Goal: Information Seeking & Learning: Learn about a topic

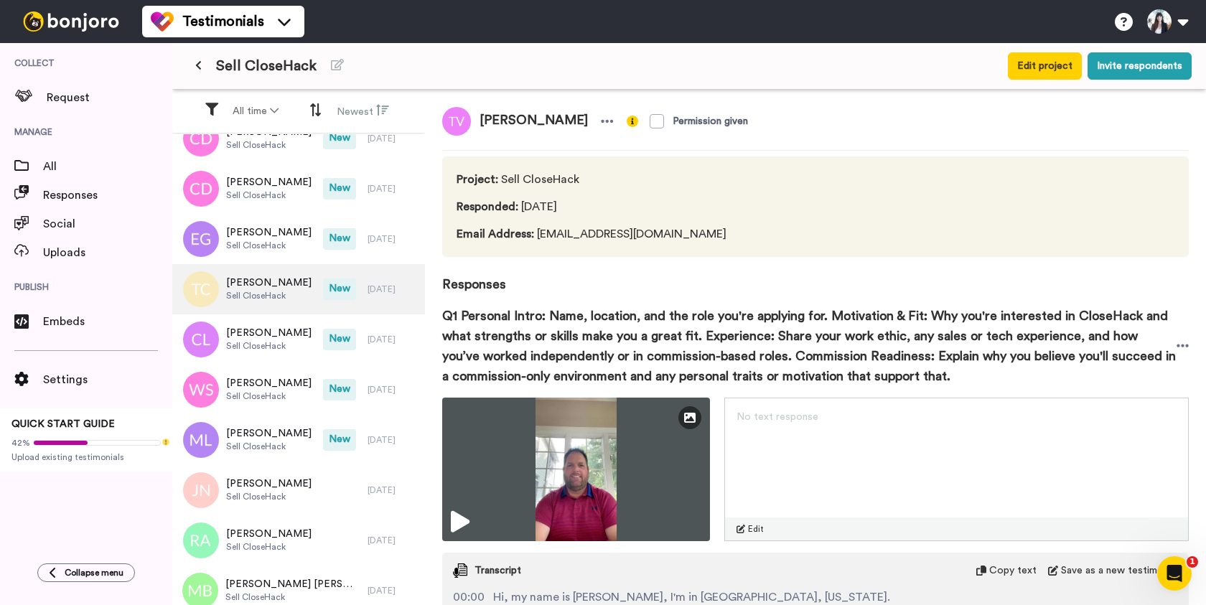
scroll to position [239, 0]
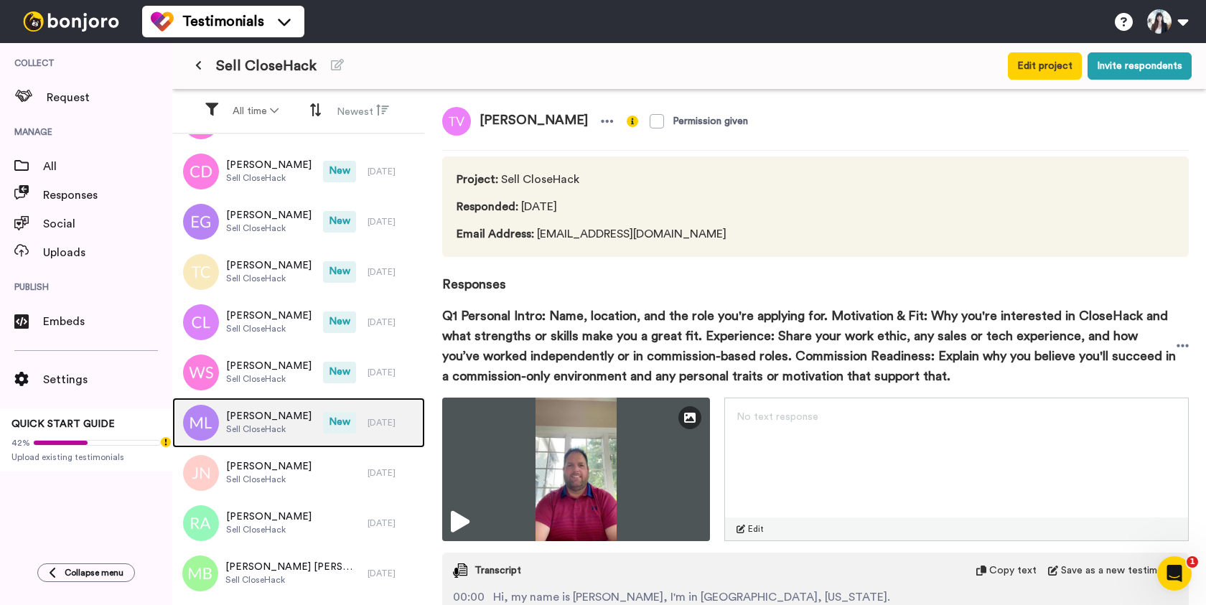
click at [288, 425] on span "Sell CloseHack" at bounding box center [268, 429] width 85 height 11
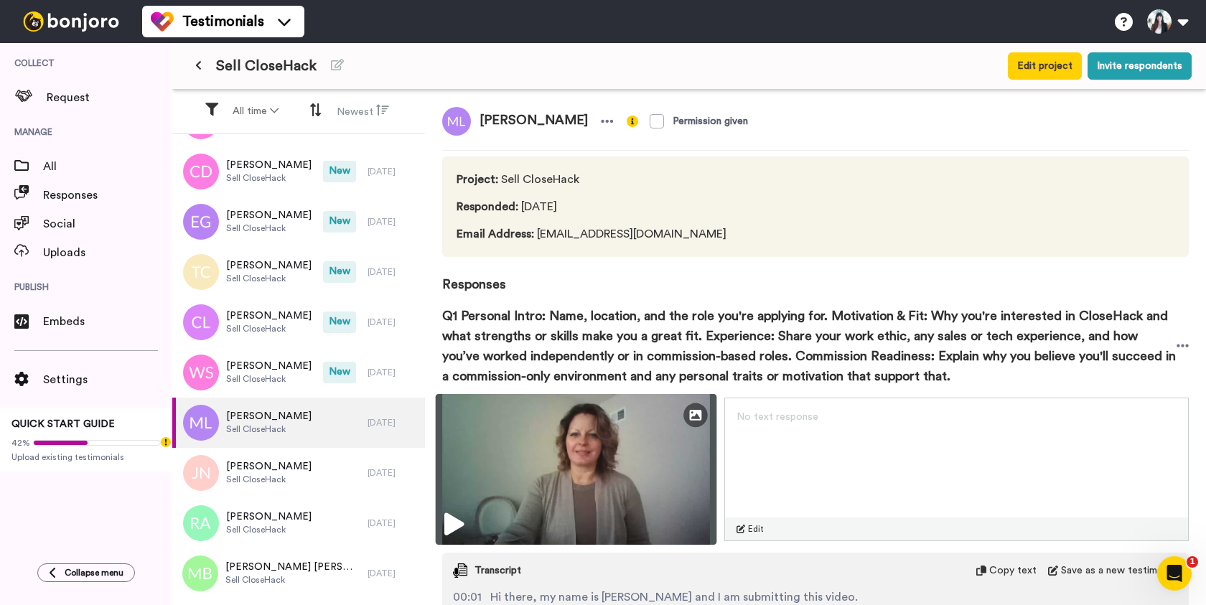
click at [594, 462] on img at bounding box center [576, 469] width 281 height 151
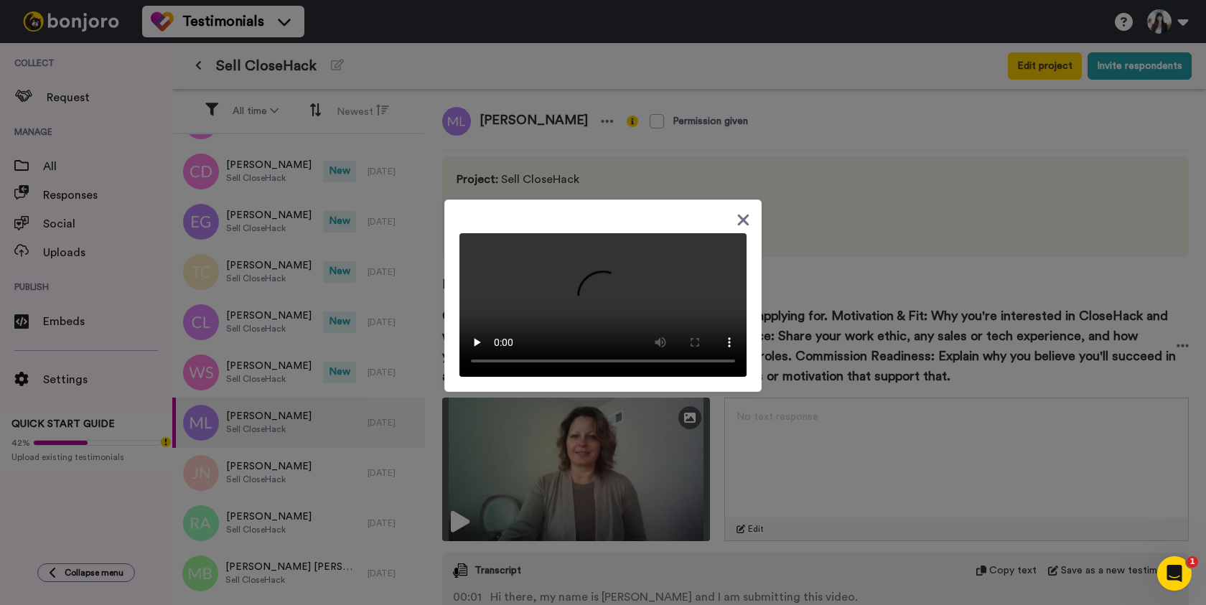
click at [562, 75] on div at bounding box center [603, 302] width 1206 height 605
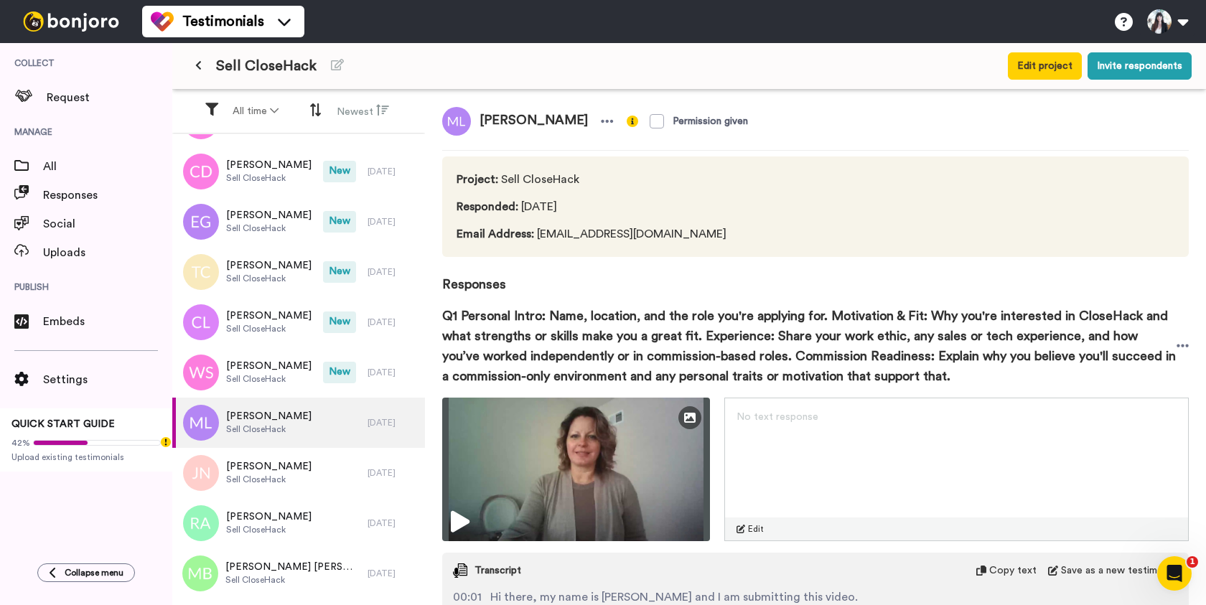
drag, startPoint x: 569, startPoint y: 121, endPoint x: 465, endPoint y: 121, distance: 103.4
click at [465, 121] on div "[PERSON_NAME]" at bounding box center [530, 121] width 176 height 29
copy div "Melissa L Mille"
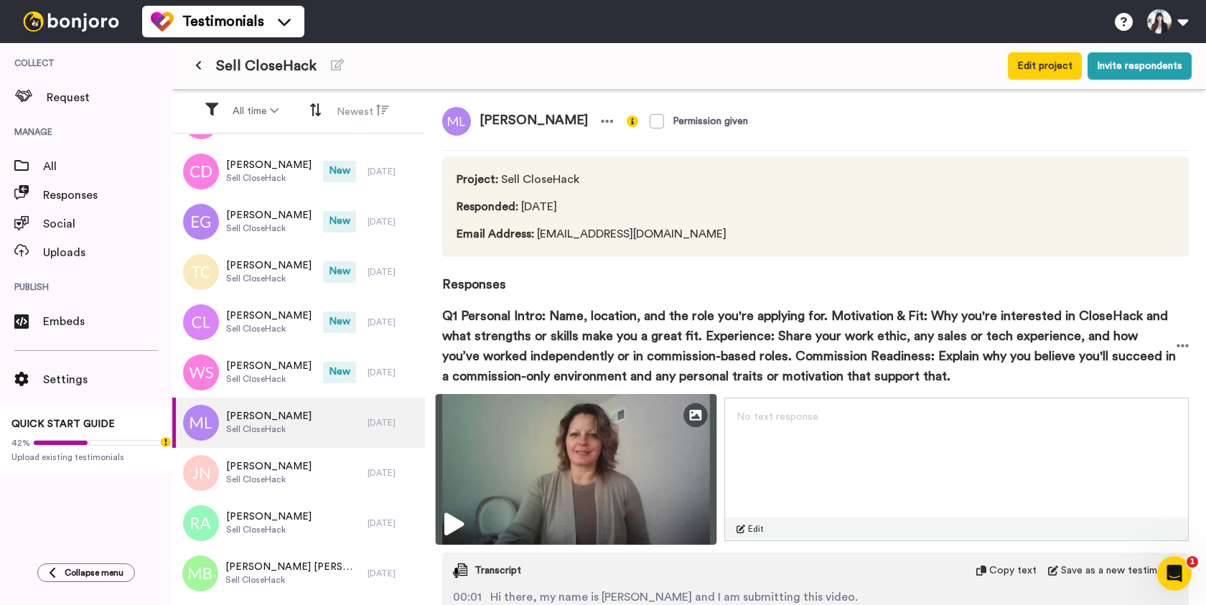
click at [547, 473] on img at bounding box center [576, 469] width 281 height 151
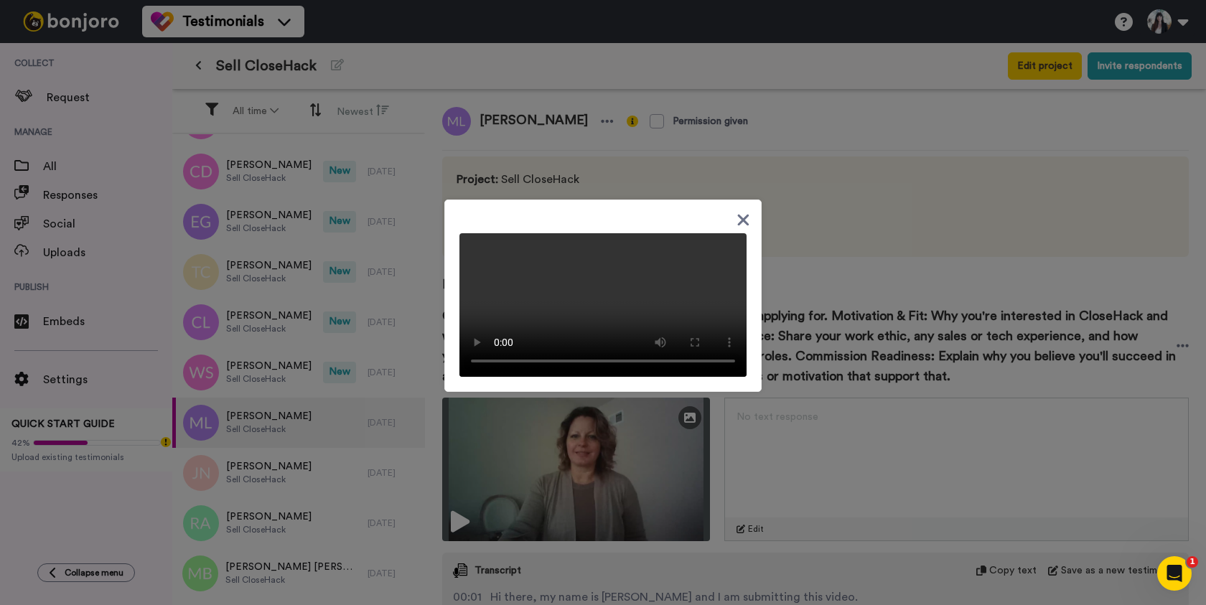
click at [745, 214] on icon at bounding box center [743, 219] width 11 height 11
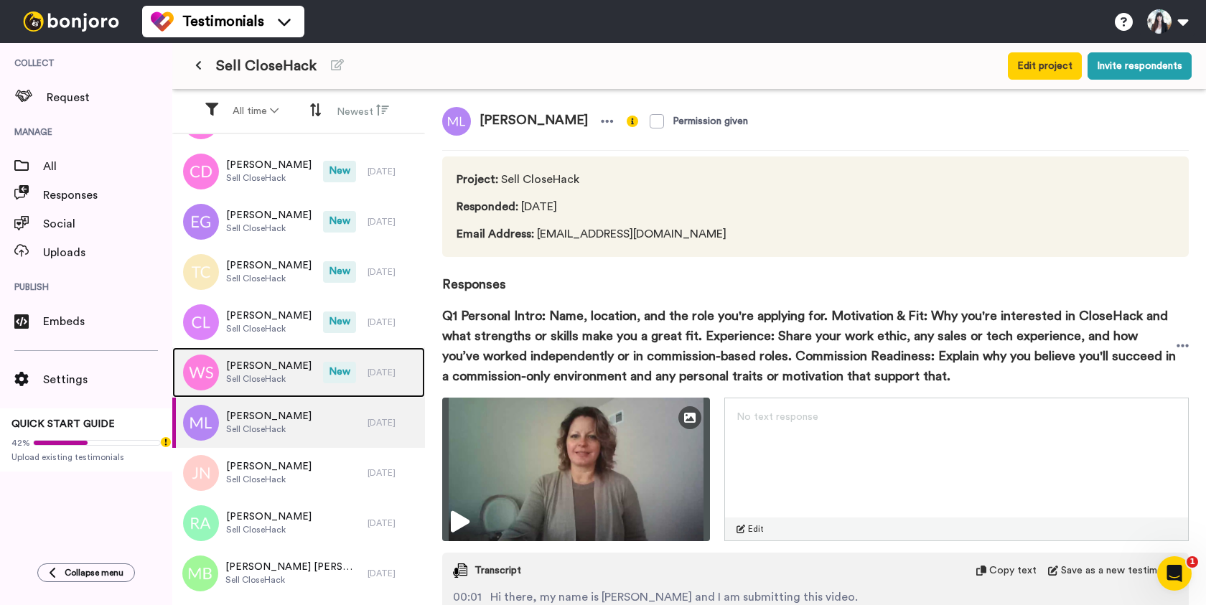
click at [259, 381] on span "Sell CloseHack" at bounding box center [268, 378] width 85 height 11
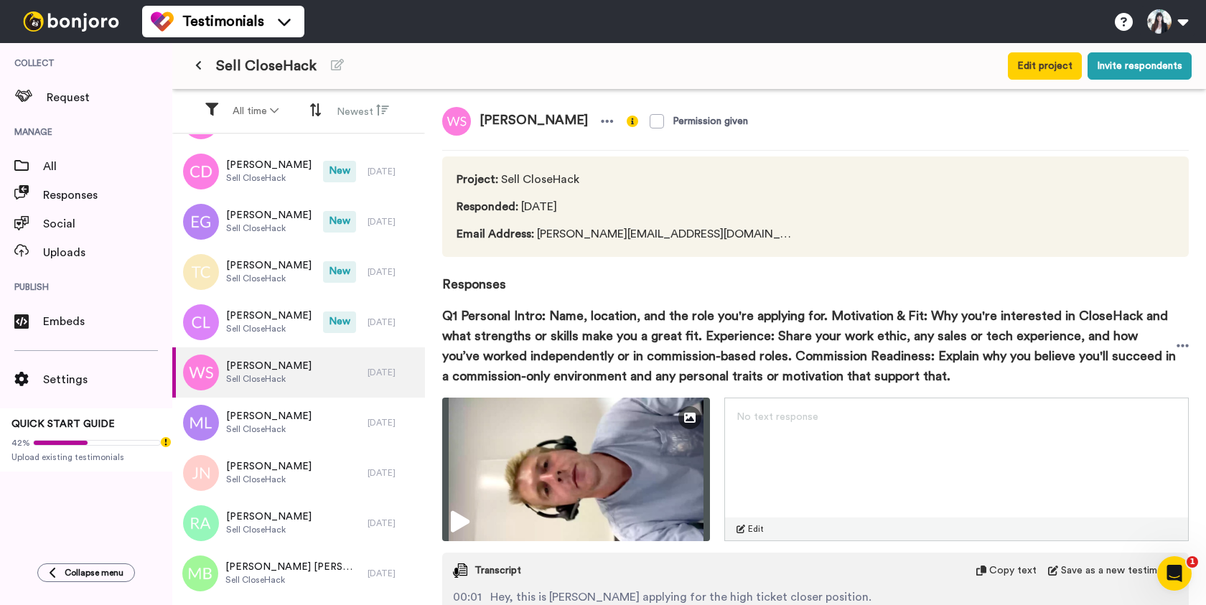
click at [500, 122] on span "[PERSON_NAME]" at bounding box center [534, 121] width 126 height 29
copy div "[PERSON_NAME]"
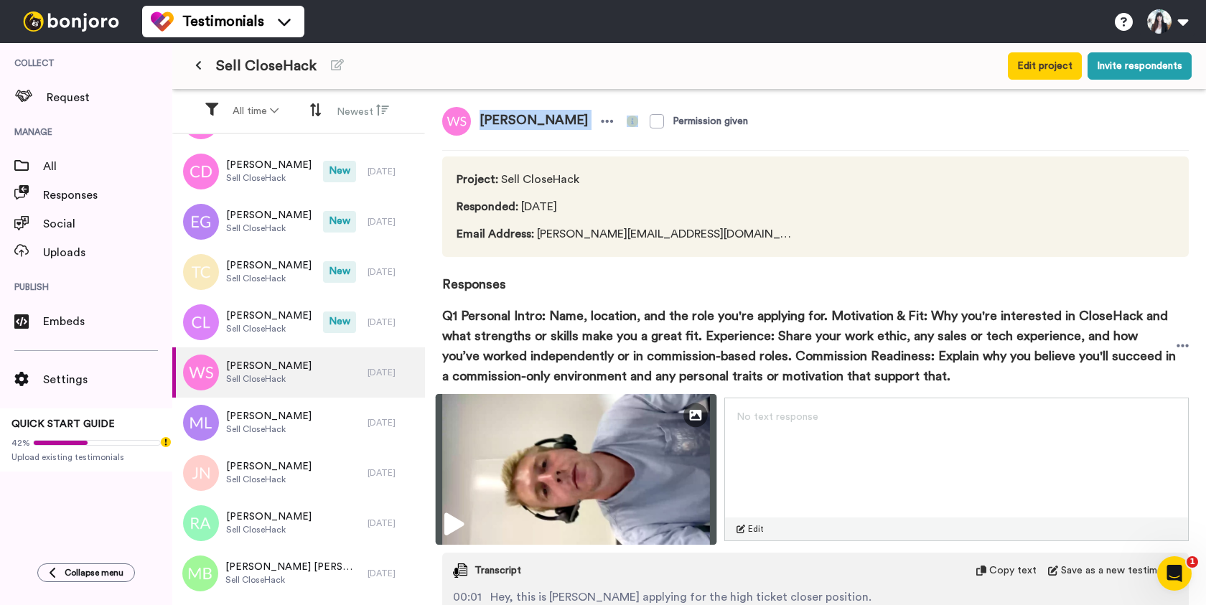
click at [554, 482] on img at bounding box center [576, 469] width 281 height 151
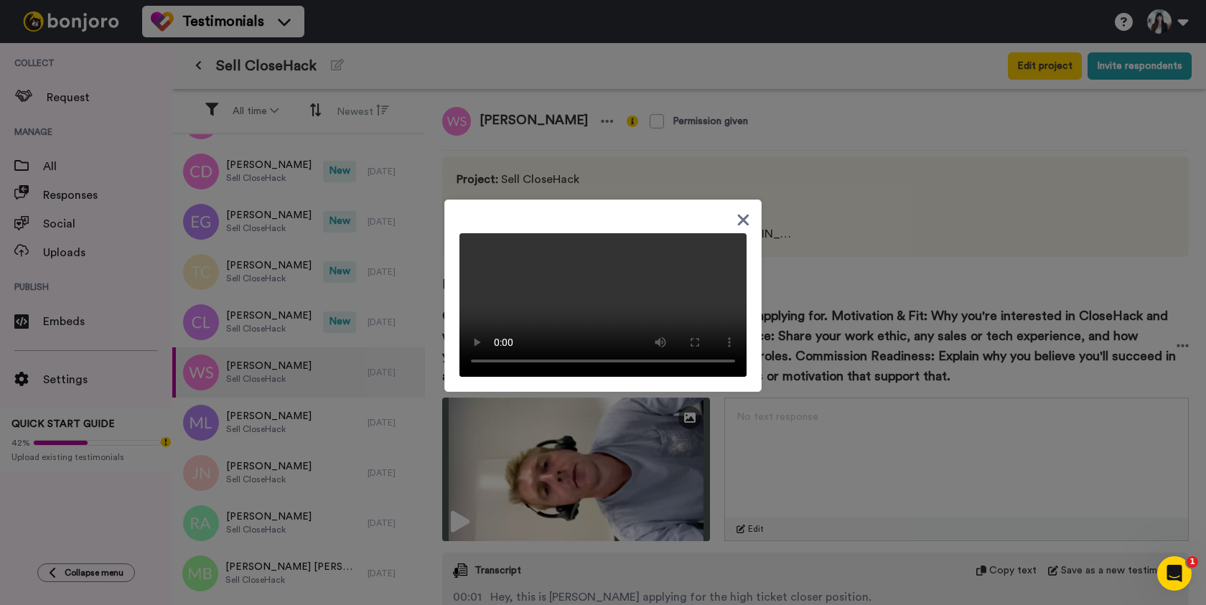
click at [742, 214] on icon at bounding box center [743, 219] width 11 height 11
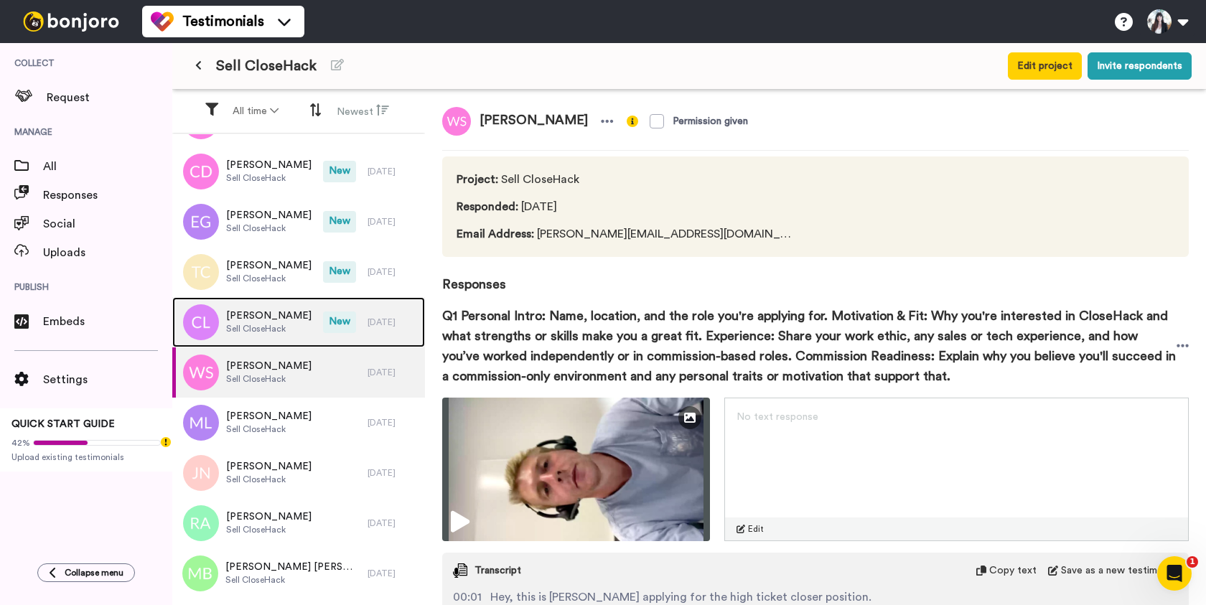
click at [296, 309] on div "Cindy L Holt Sell CloseHack" at bounding box center [247, 322] width 151 height 50
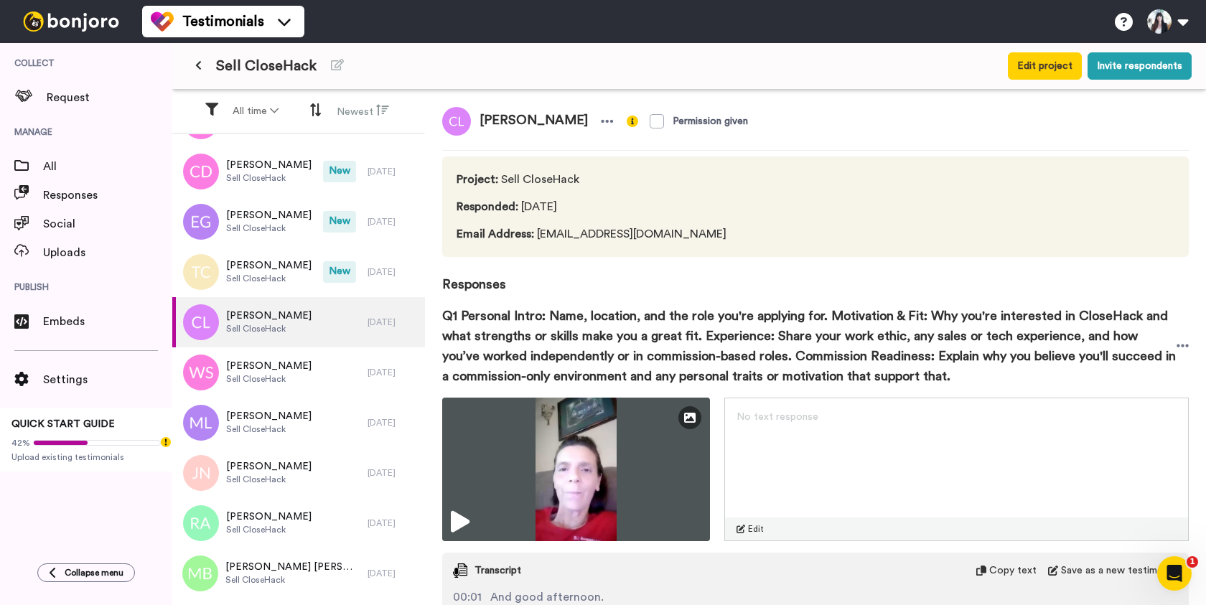
click at [531, 116] on span "[PERSON_NAME]" at bounding box center [534, 121] width 126 height 29
copy div "[PERSON_NAME]"
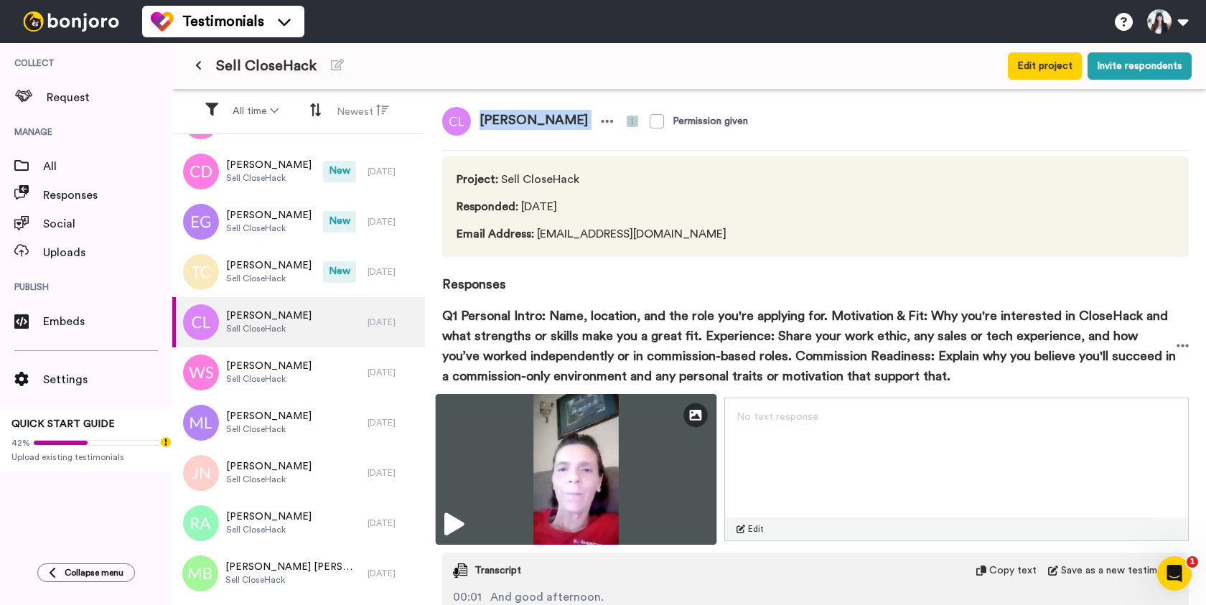
click at [553, 493] on img at bounding box center [576, 469] width 281 height 151
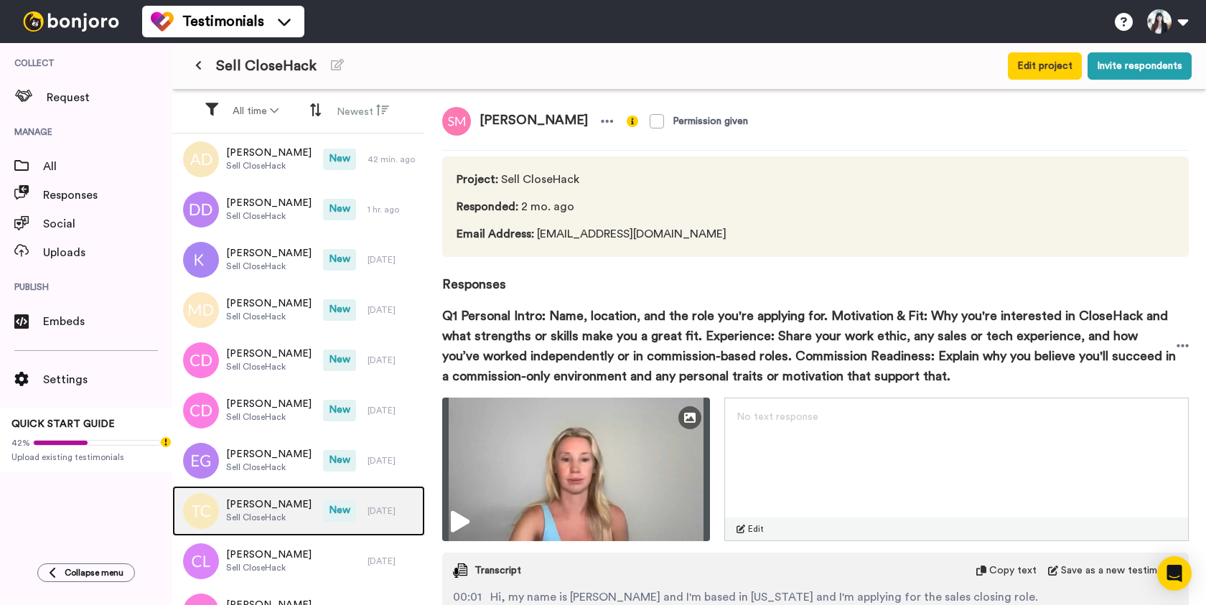
click at [272, 509] on span "[PERSON_NAME]" at bounding box center [268, 505] width 85 height 14
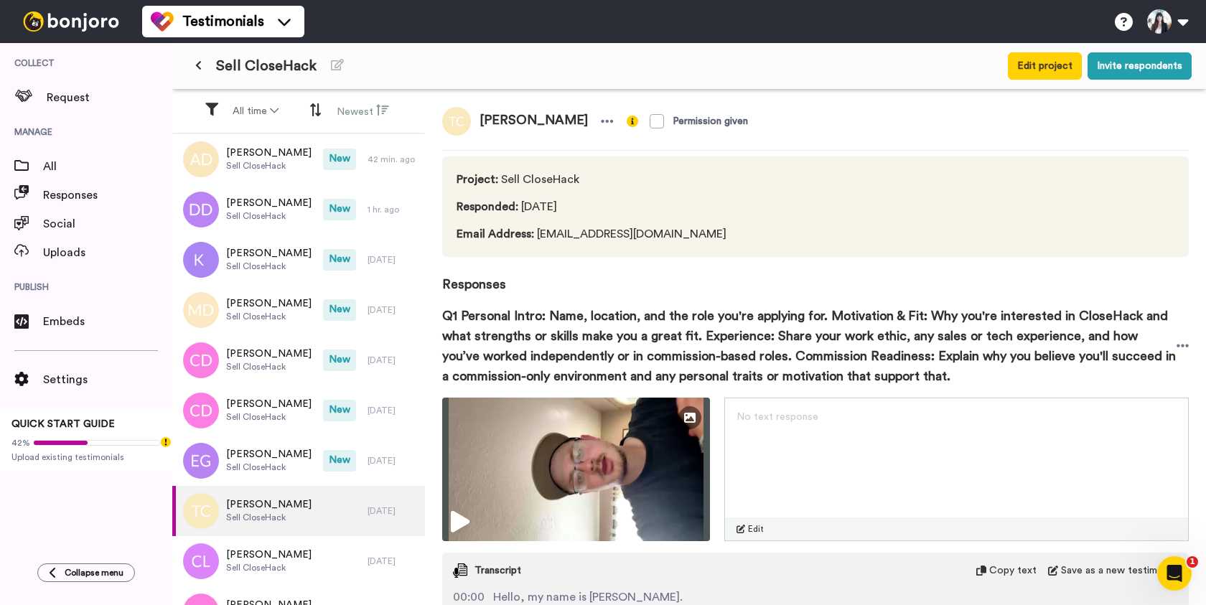
click at [540, 118] on span "[PERSON_NAME]" at bounding box center [534, 121] width 126 height 29
copy div "[PERSON_NAME]"
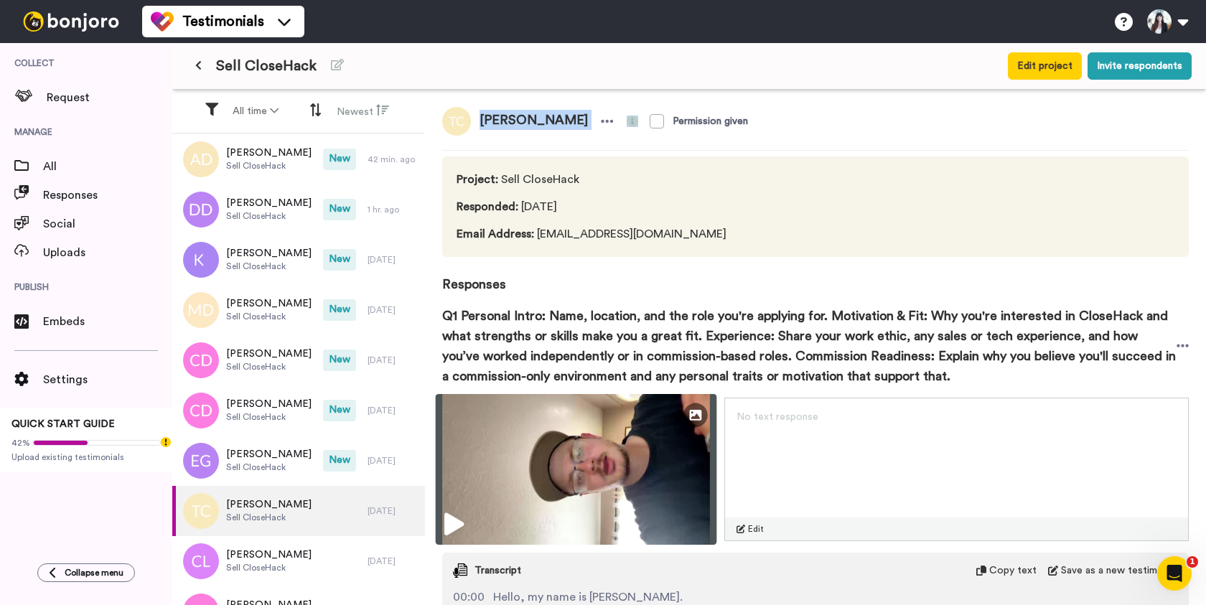
click at [561, 449] on img at bounding box center [576, 469] width 281 height 151
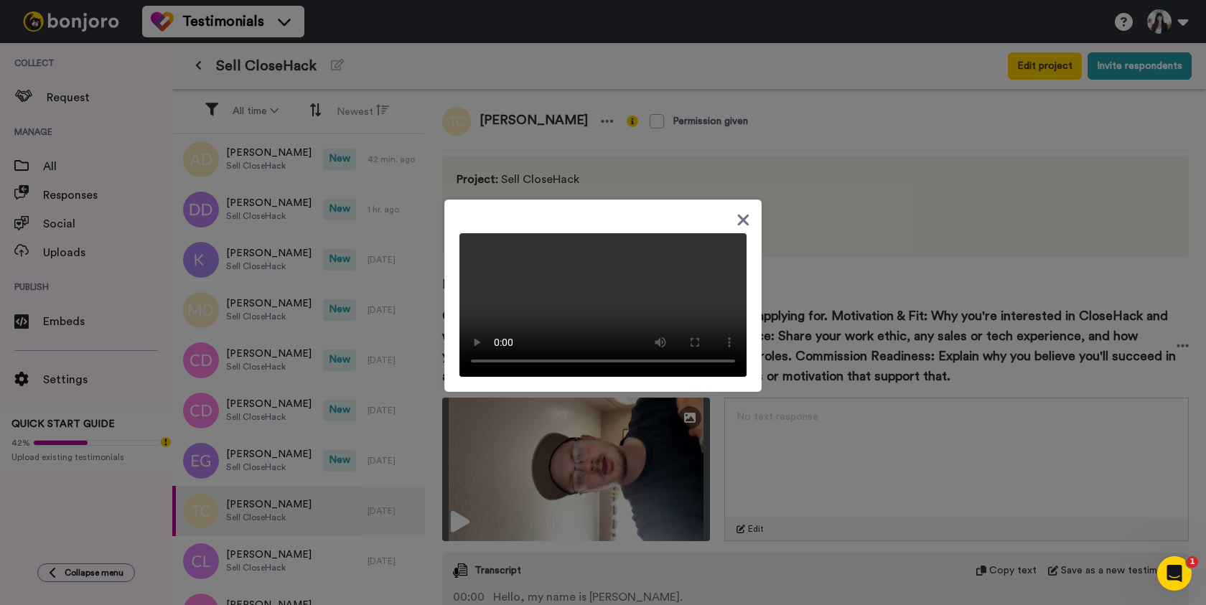
click at [269, 449] on div at bounding box center [603, 302] width 1206 height 605
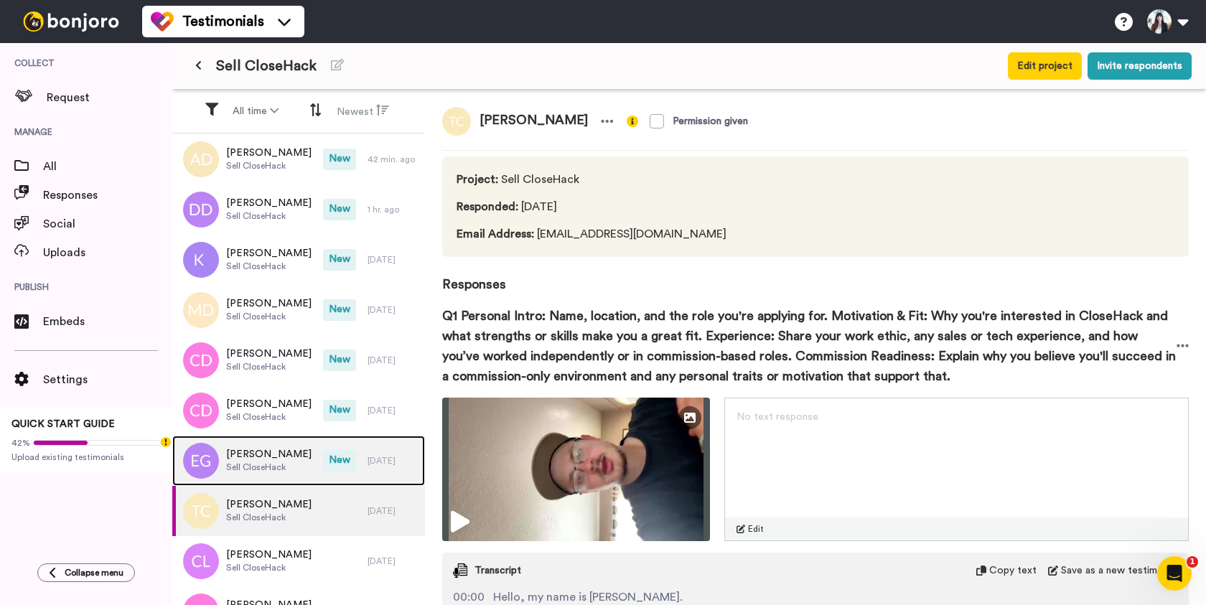
click at [270, 461] on span "[PERSON_NAME]" at bounding box center [268, 454] width 85 height 14
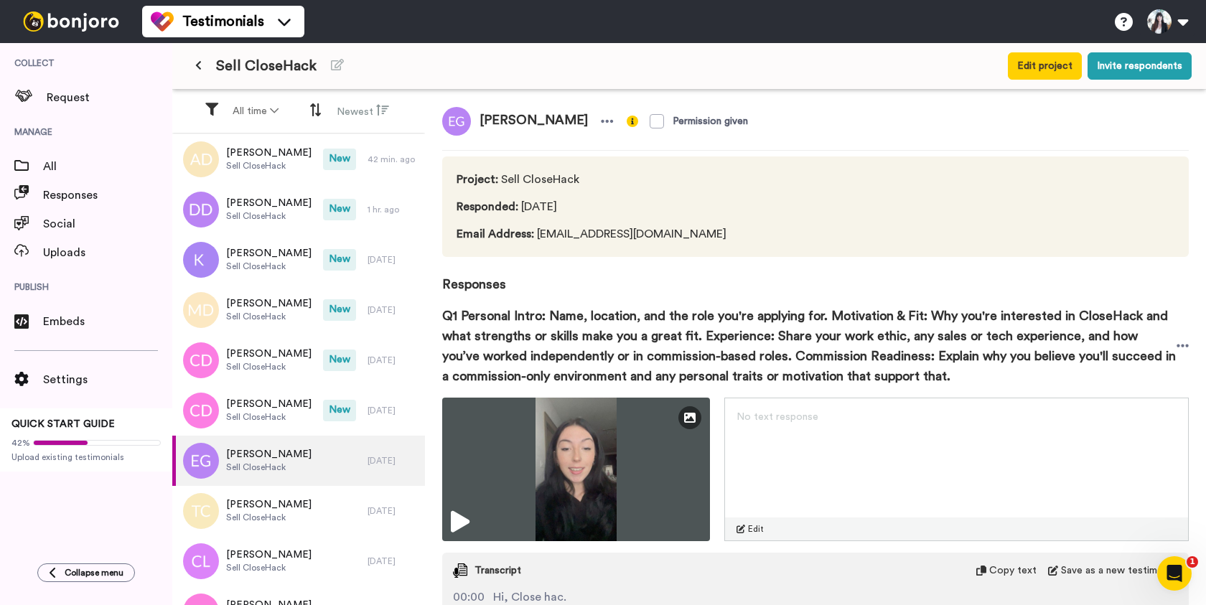
click at [543, 120] on span "[PERSON_NAME]" at bounding box center [534, 121] width 126 height 29
copy div "[PERSON_NAME]"
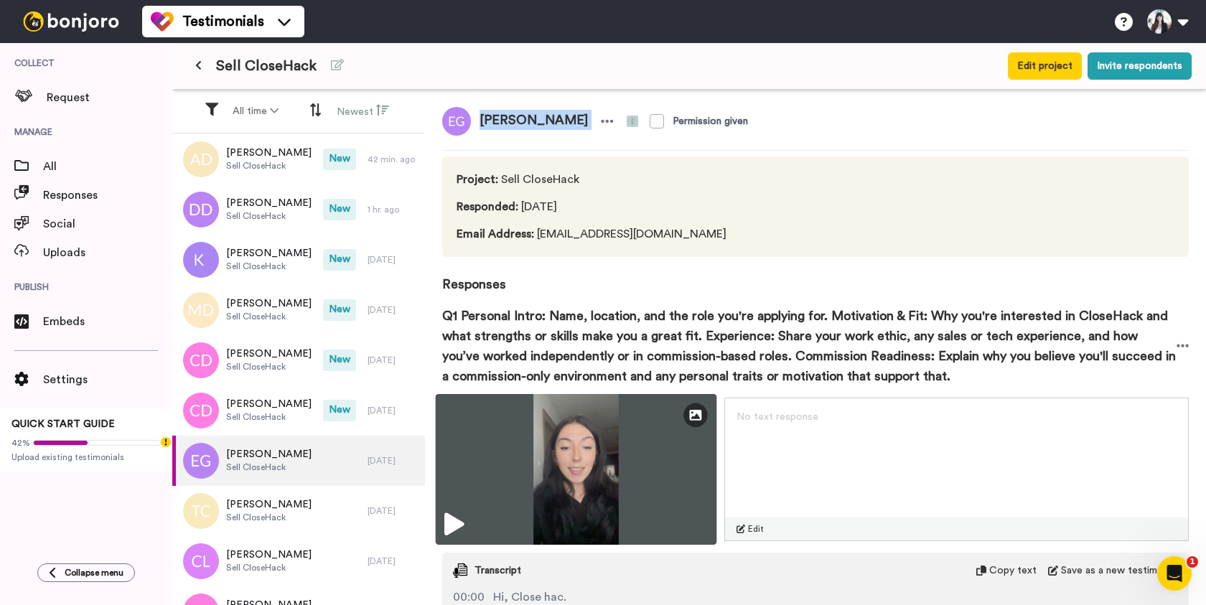
click at [552, 434] on img at bounding box center [576, 469] width 281 height 151
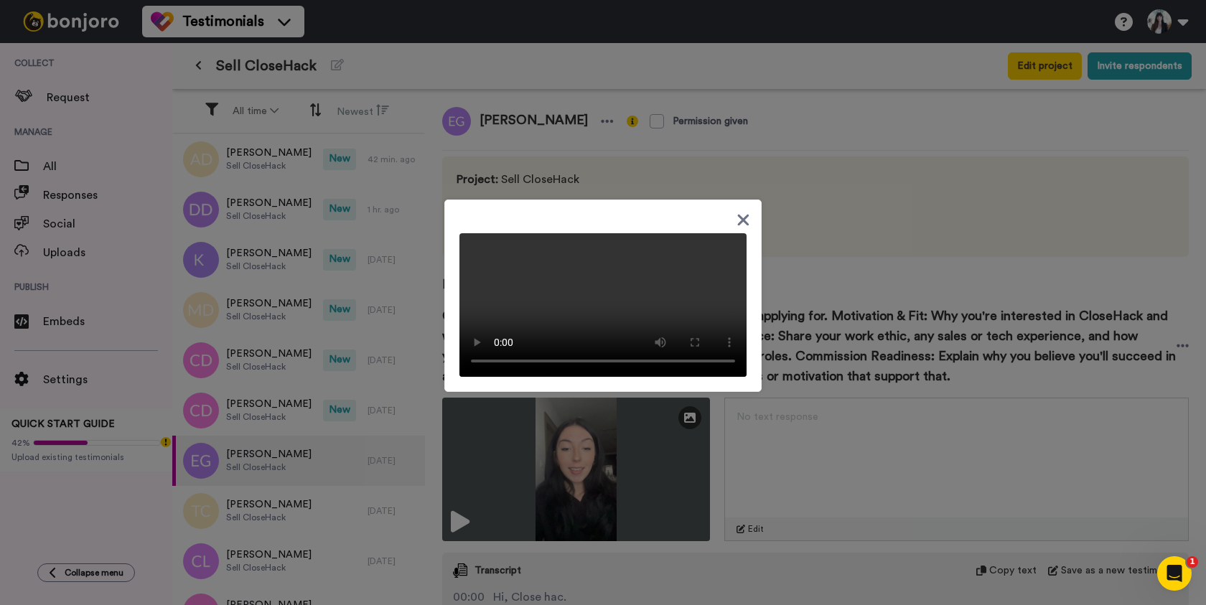
click at [746, 214] on icon at bounding box center [743, 219] width 11 height 11
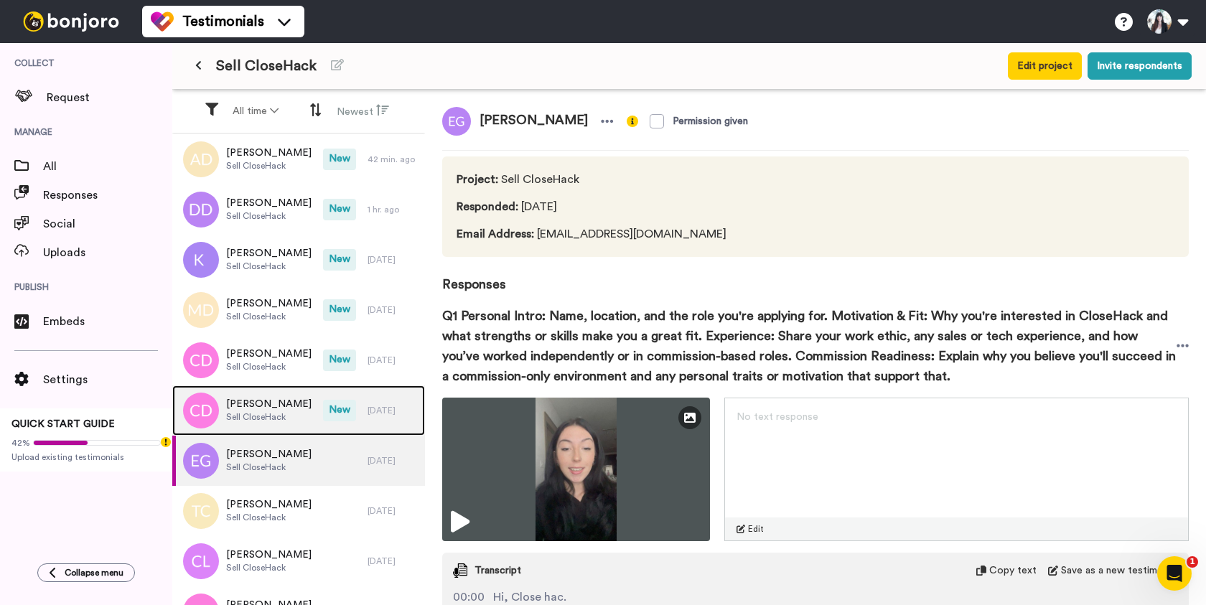
click at [271, 415] on span "Sell CloseHack" at bounding box center [268, 416] width 85 height 11
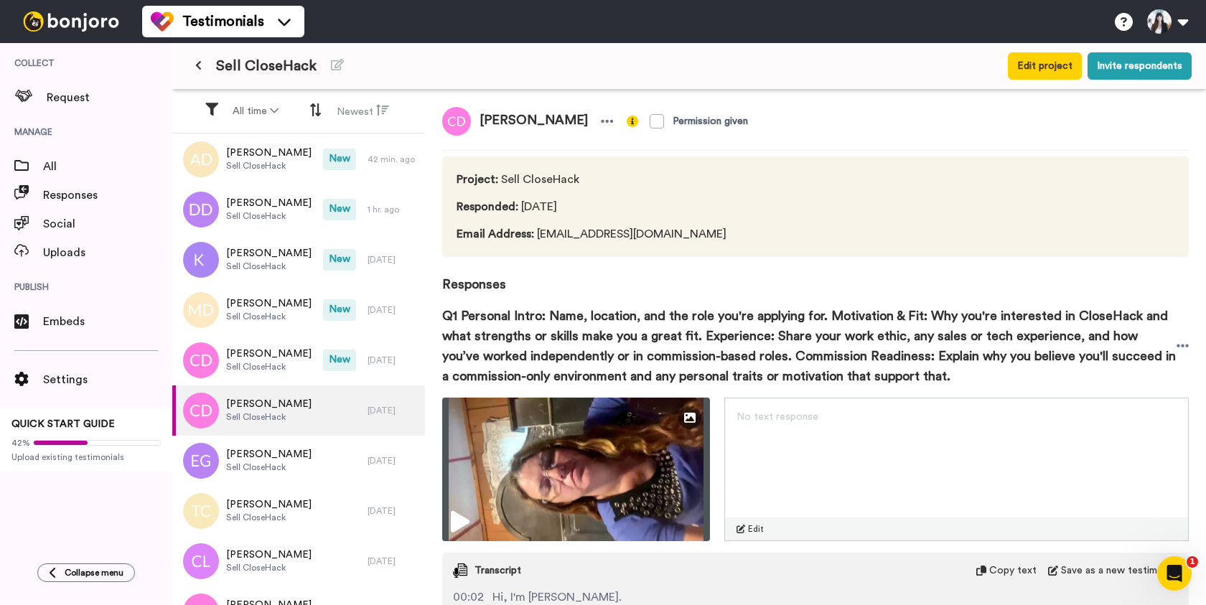
click at [544, 118] on span "[PERSON_NAME]" at bounding box center [534, 121] width 126 height 29
copy div "[PERSON_NAME]"
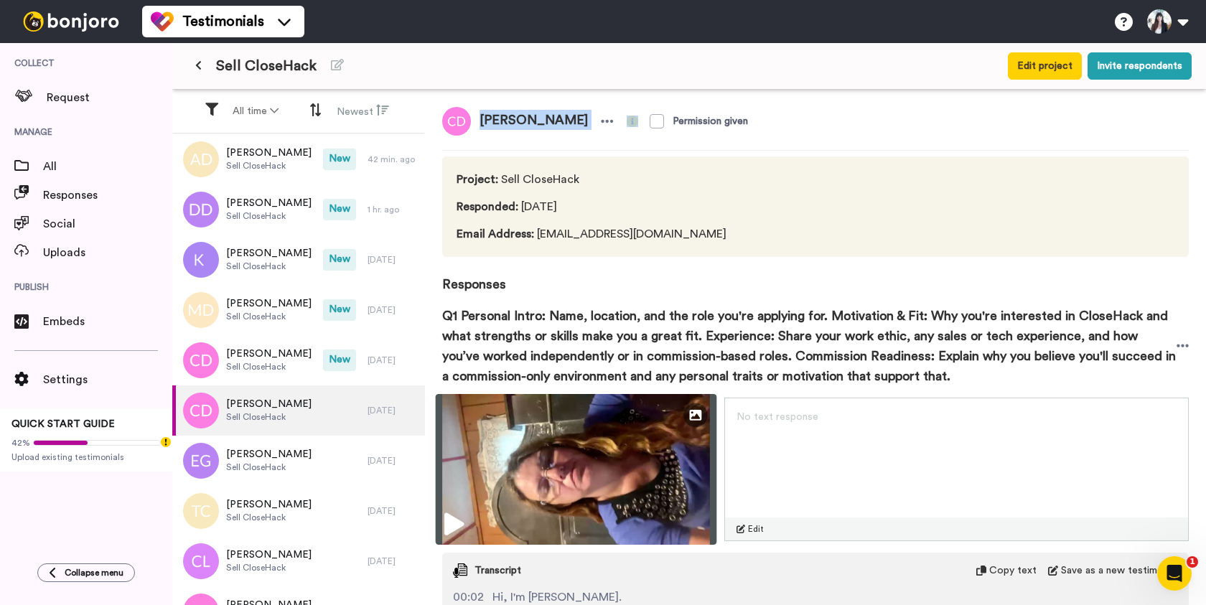
click at [591, 486] on img at bounding box center [576, 469] width 281 height 151
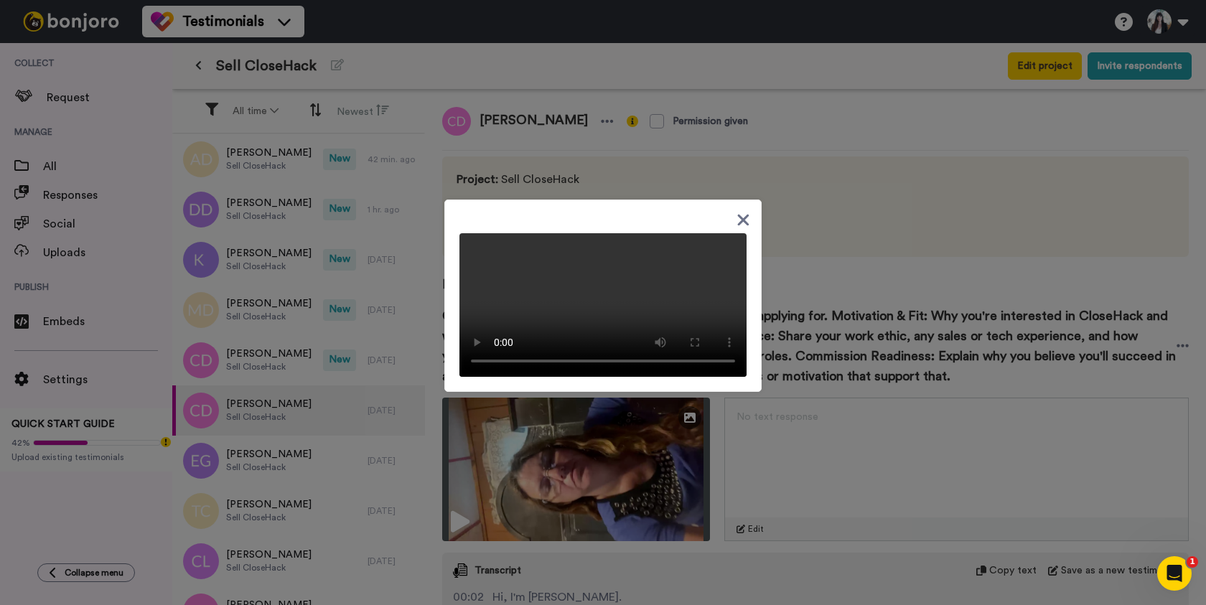
click at [742, 211] on icon at bounding box center [744, 220] width 14 height 18
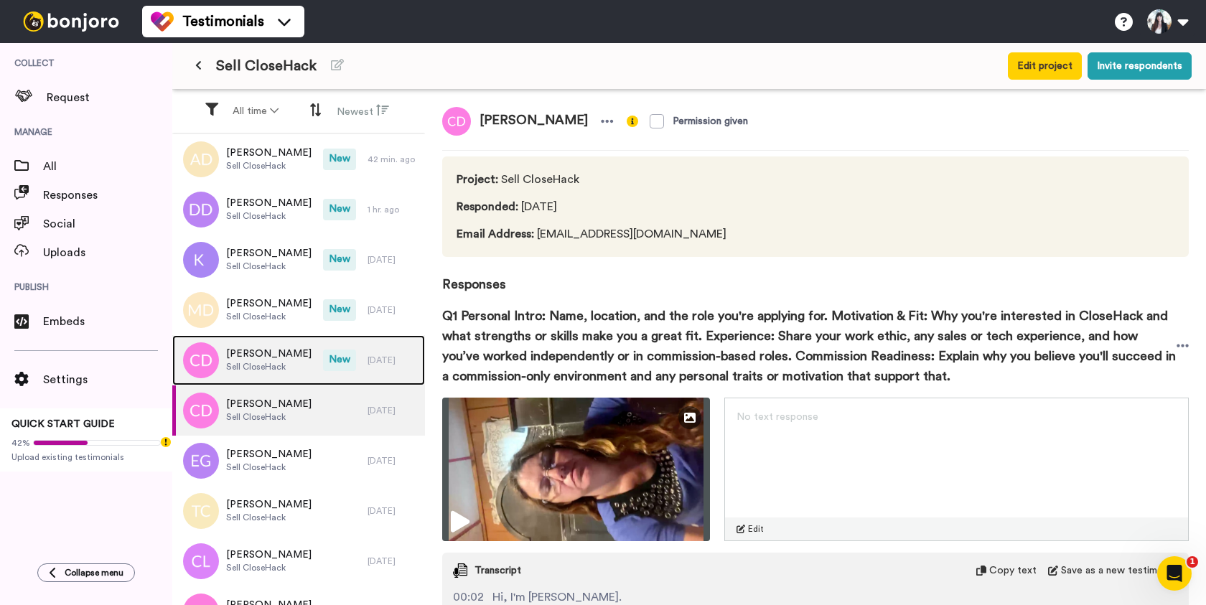
click at [259, 357] on span "[PERSON_NAME]" at bounding box center [268, 354] width 85 height 14
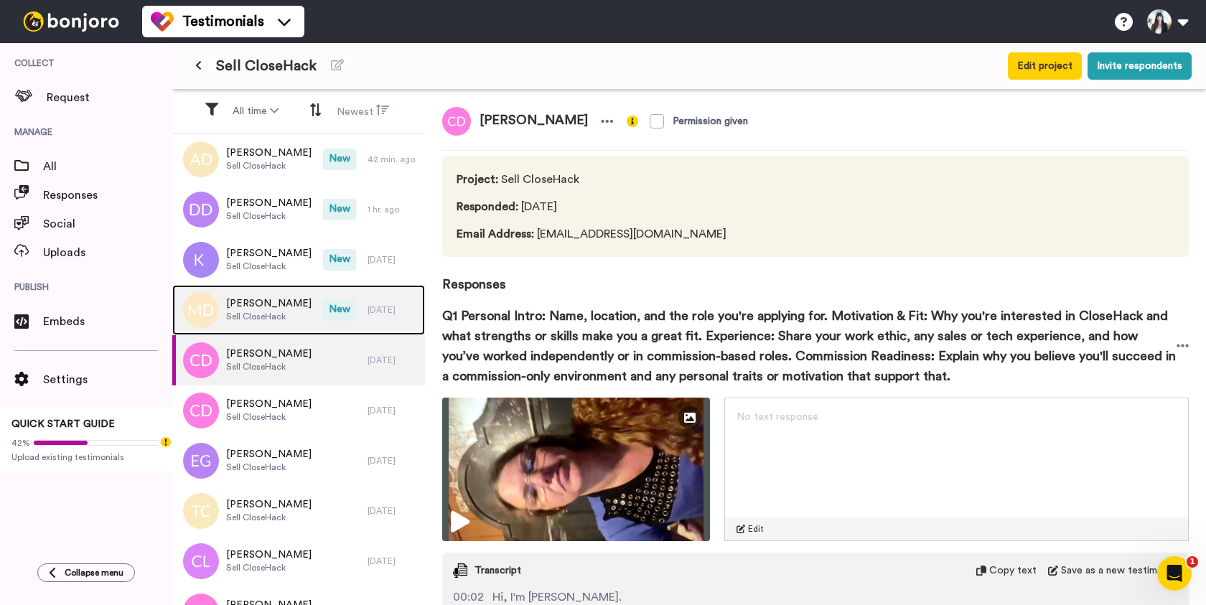
click at [264, 306] on span "[PERSON_NAME]" at bounding box center [268, 304] width 85 height 14
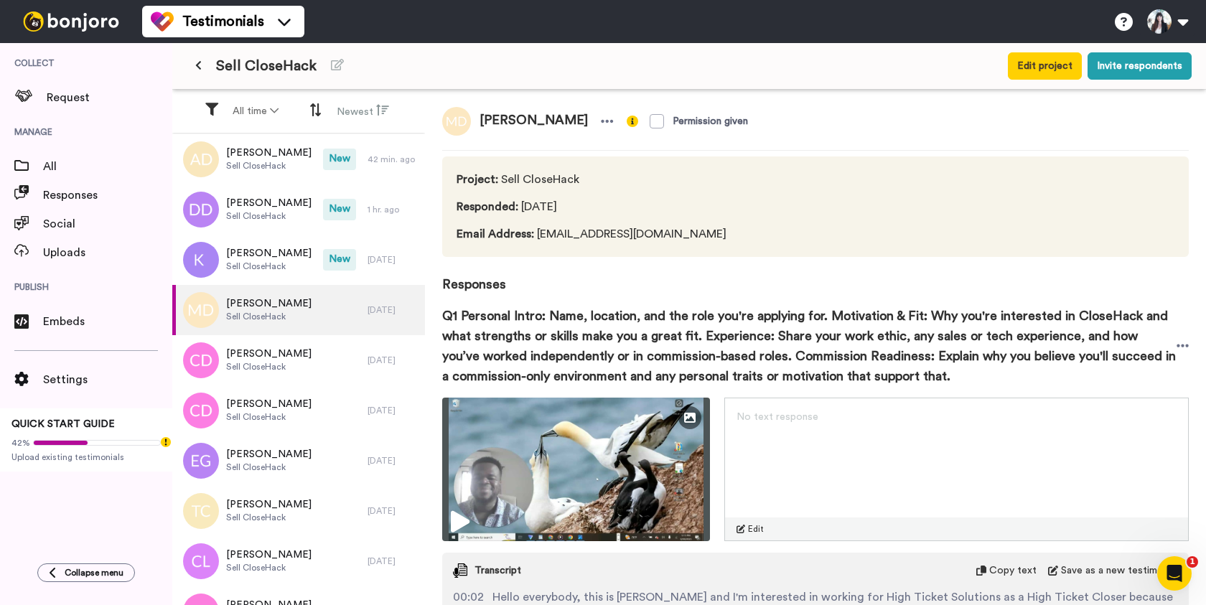
click at [544, 125] on span "[PERSON_NAME]" at bounding box center [534, 121] width 126 height 29
copy div "[PERSON_NAME]"
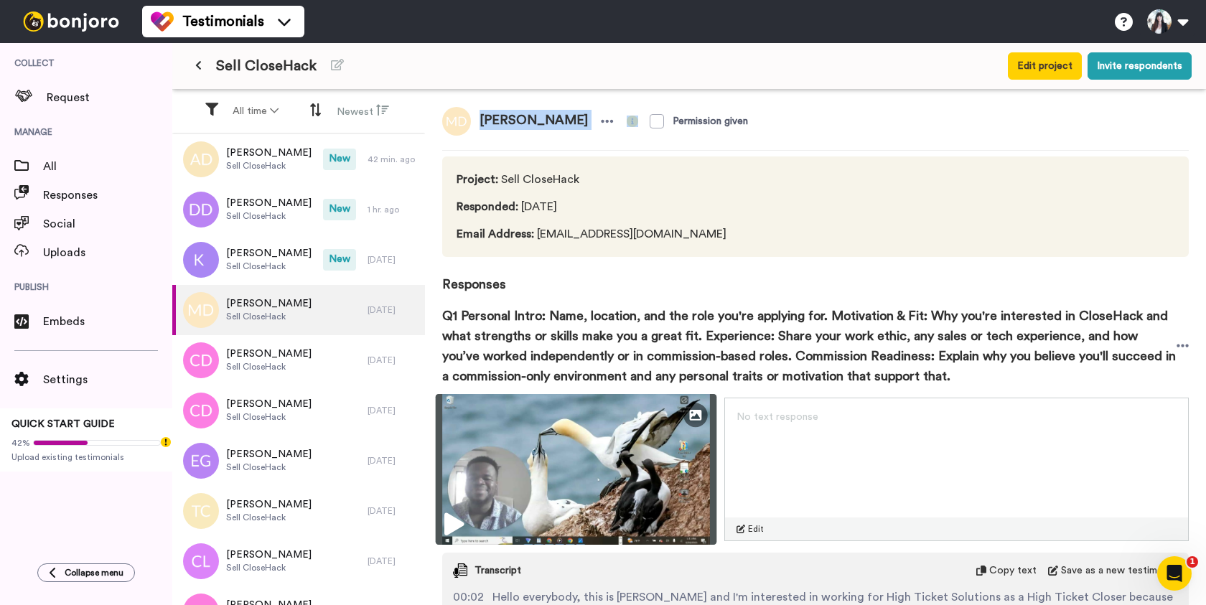
click at [577, 496] on img at bounding box center [576, 469] width 281 height 151
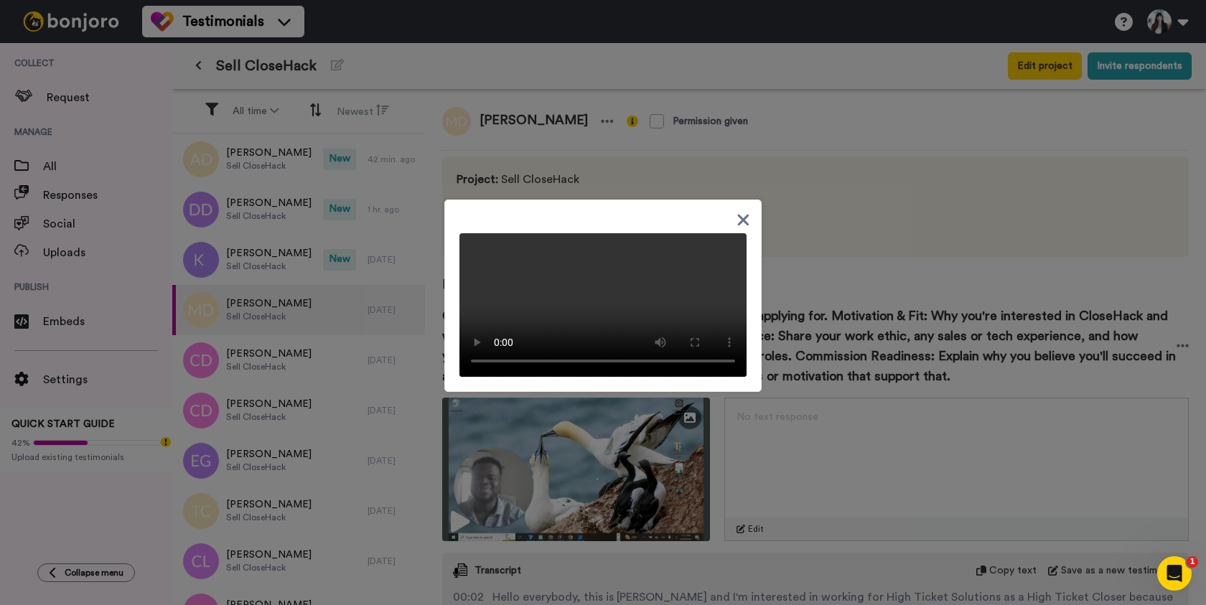
click at [739, 211] on icon at bounding box center [744, 220] width 14 height 18
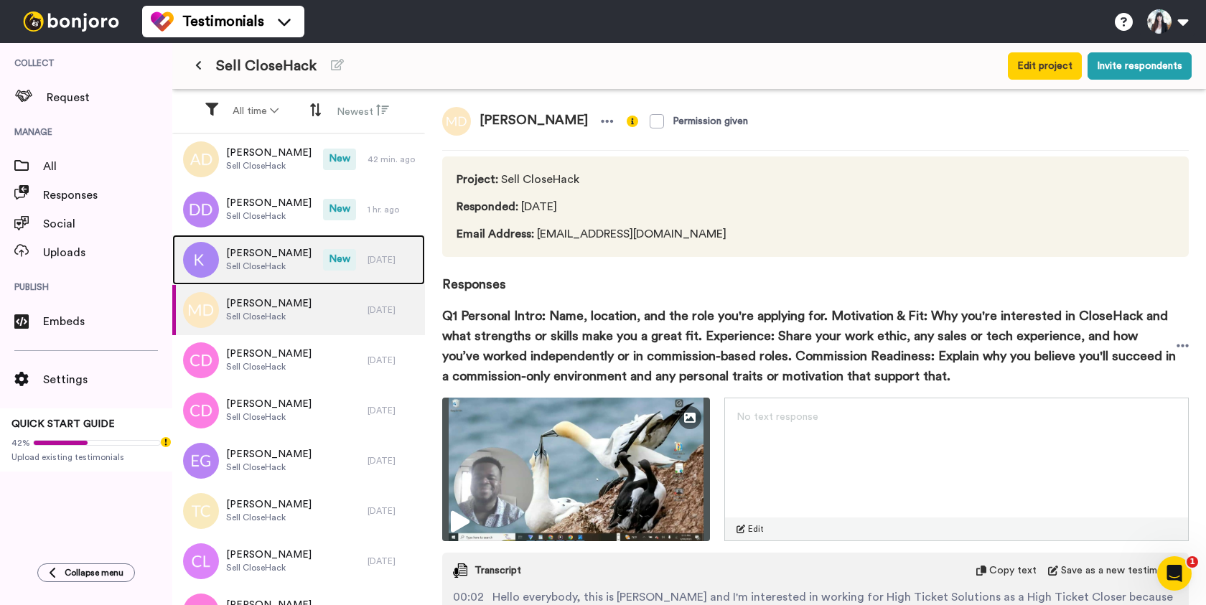
click at [246, 250] on span "[PERSON_NAME]" at bounding box center [268, 253] width 85 height 14
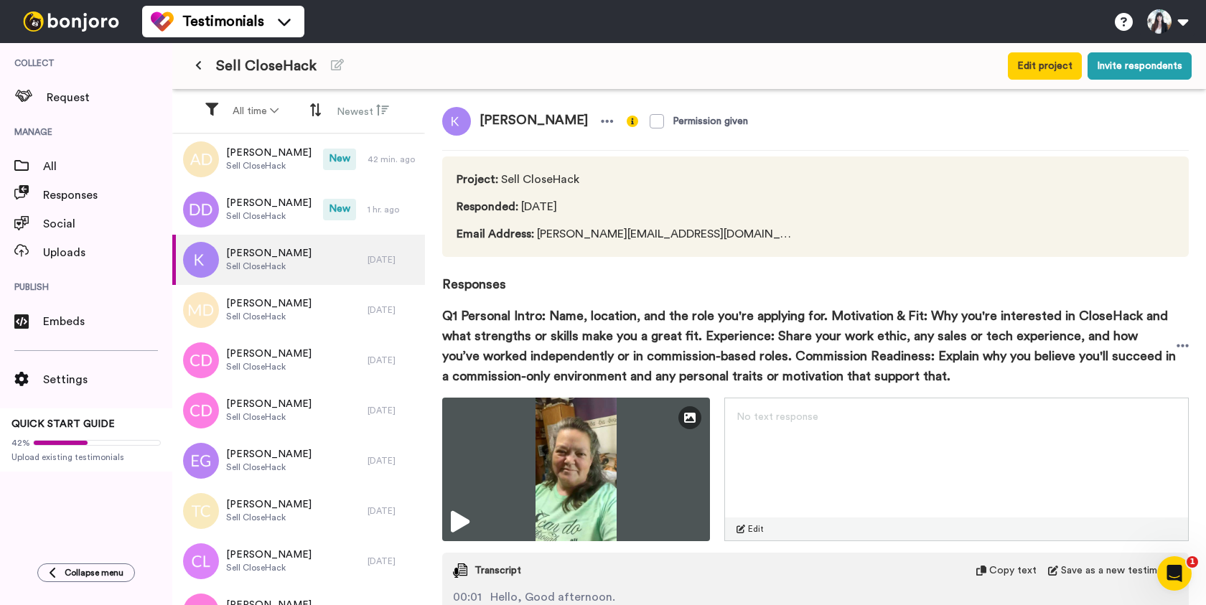
click at [552, 115] on span "[PERSON_NAME]" at bounding box center [534, 121] width 126 height 29
copy div "[PERSON_NAME]"
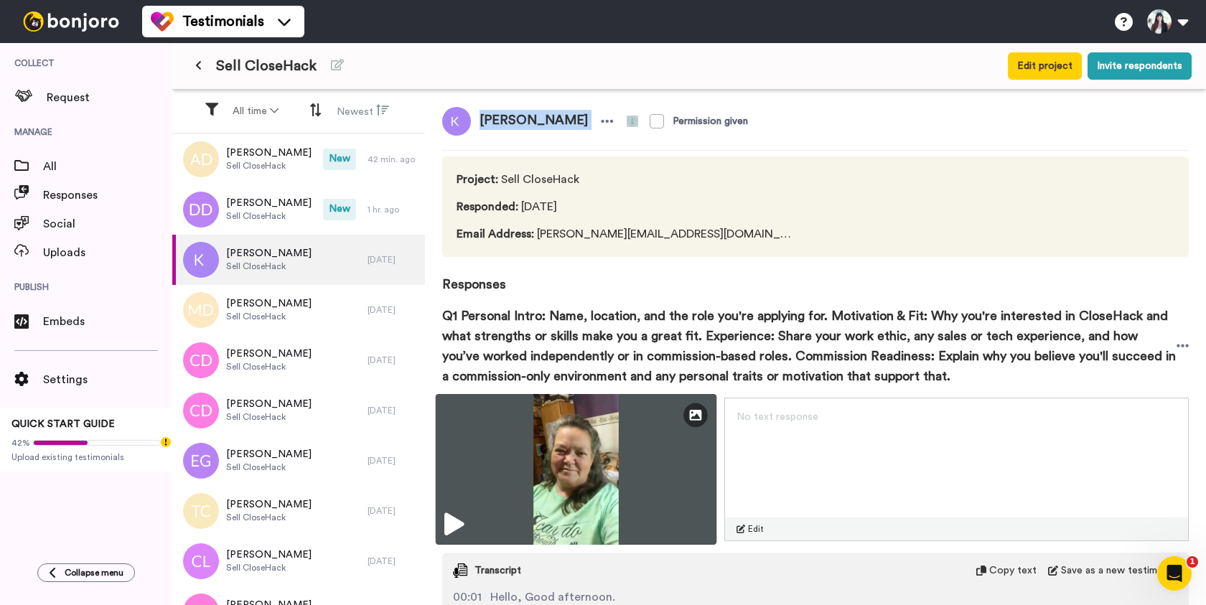
click at [556, 434] on img at bounding box center [576, 469] width 281 height 151
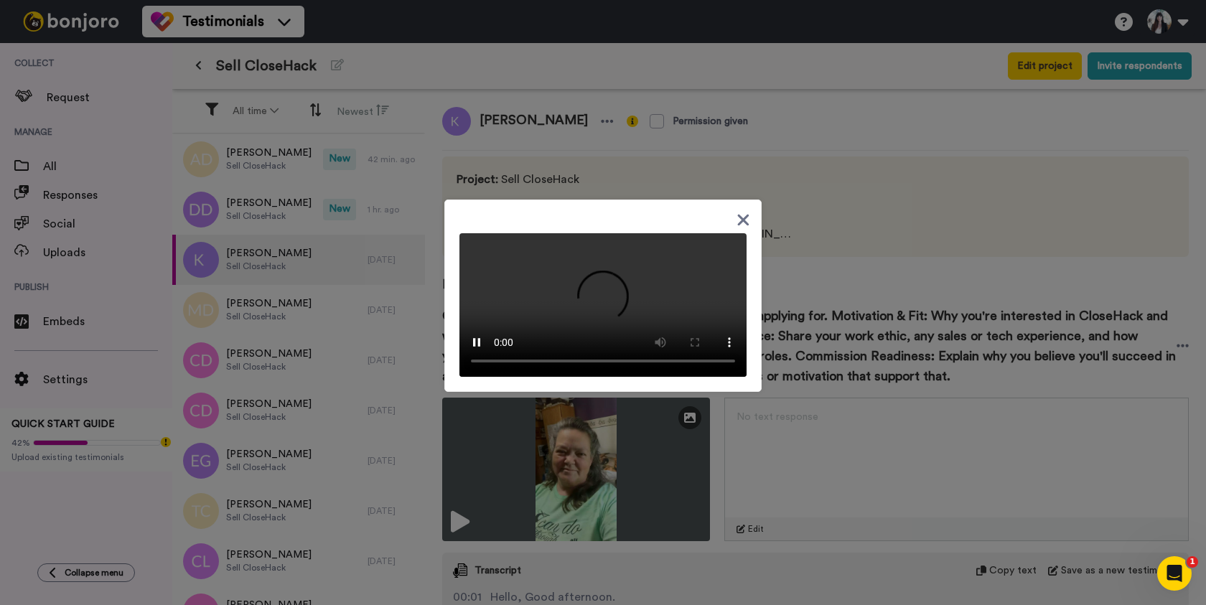
click at [817, 200] on div at bounding box center [603, 302] width 1206 height 605
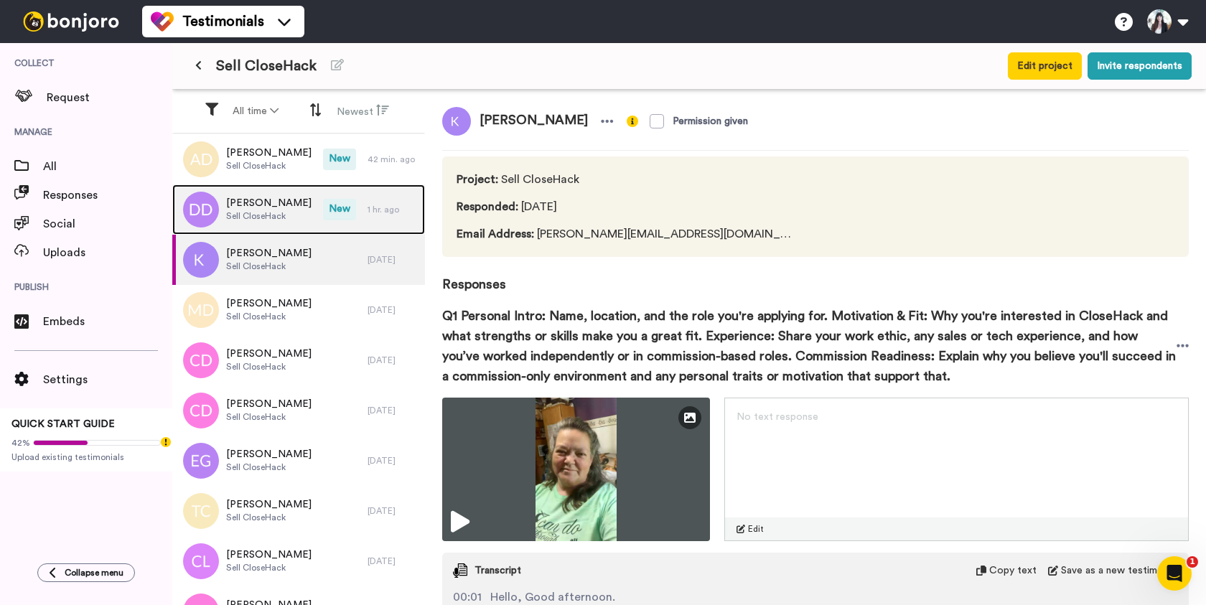
click at [248, 205] on span "[PERSON_NAME]" at bounding box center [268, 203] width 85 height 14
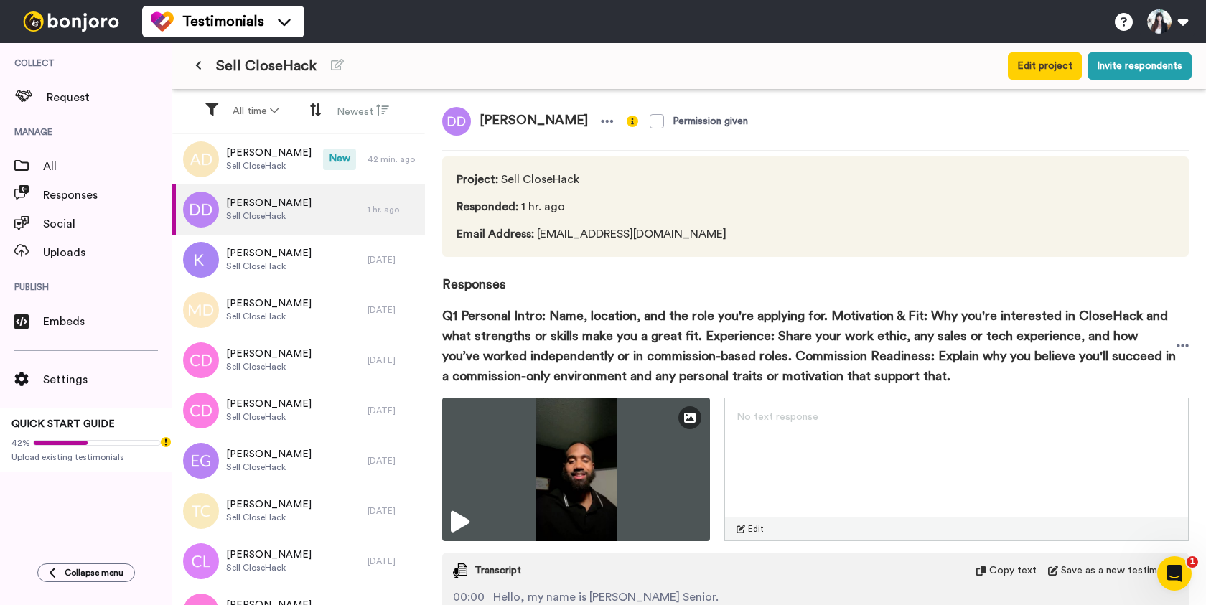
click at [492, 117] on span "[PERSON_NAME]" at bounding box center [534, 121] width 126 height 29
copy div "[PERSON_NAME]"
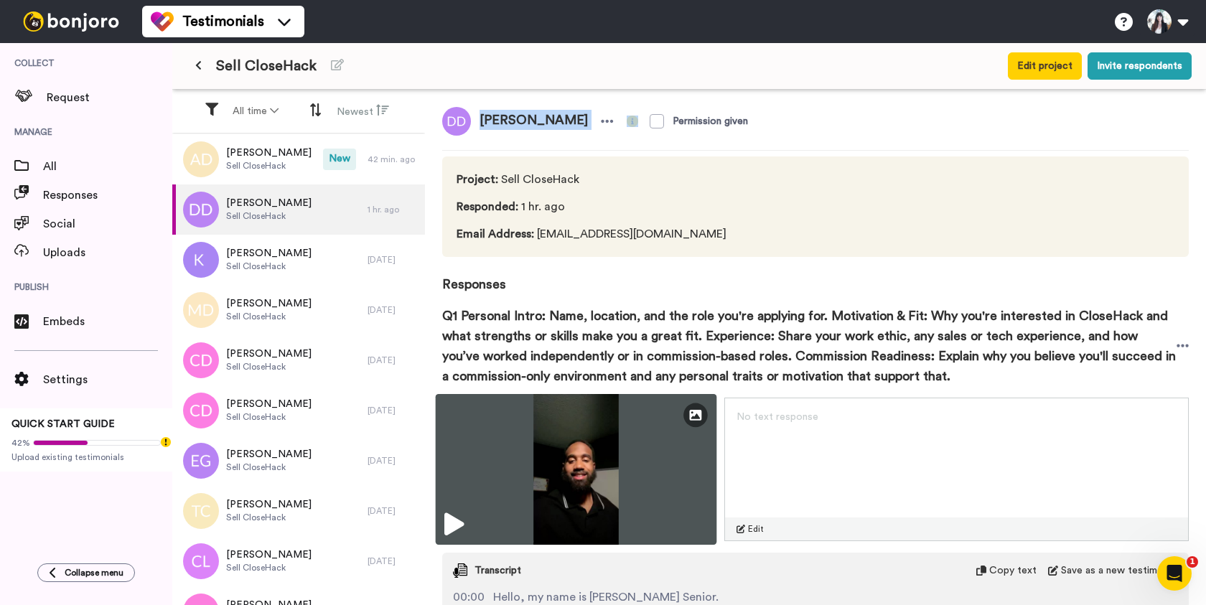
click at [592, 462] on img at bounding box center [576, 469] width 281 height 151
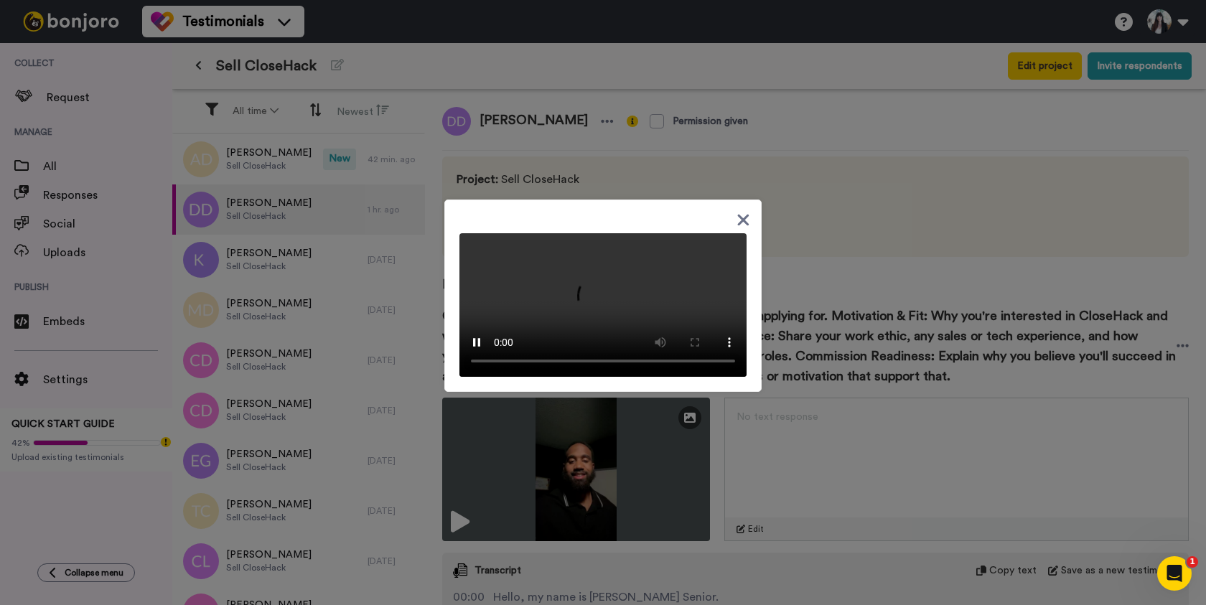
click at [745, 211] on icon at bounding box center [744, 220] width 14 height 18
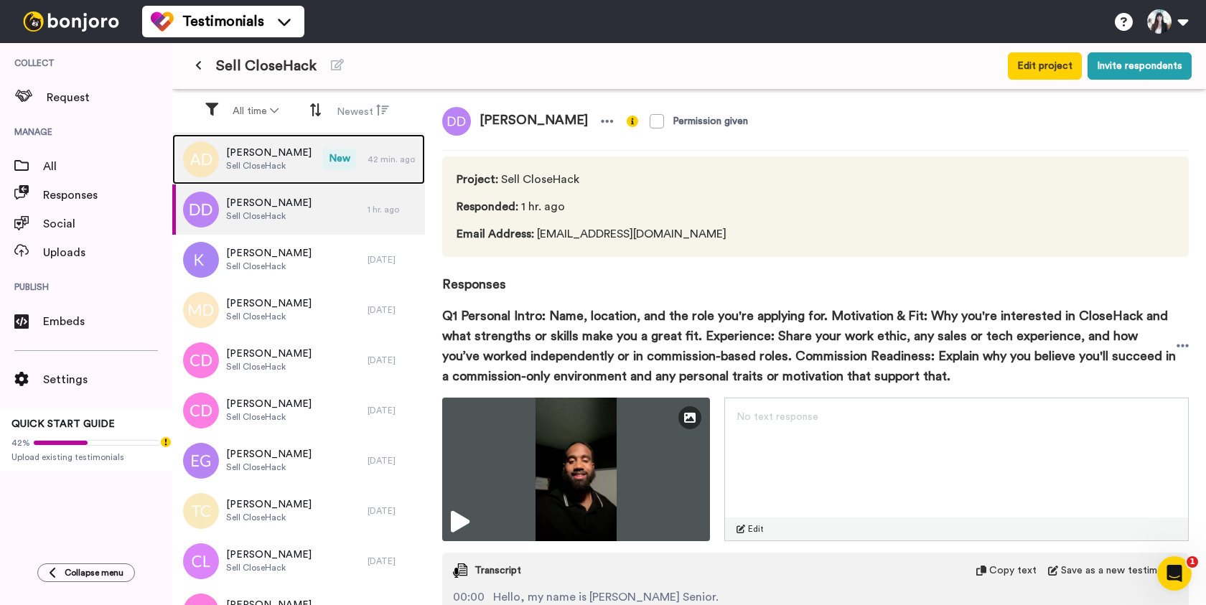
click at [295, 158] on span "[PERSON_NAME]" at bounding box center [268, 153] width 85 height 14
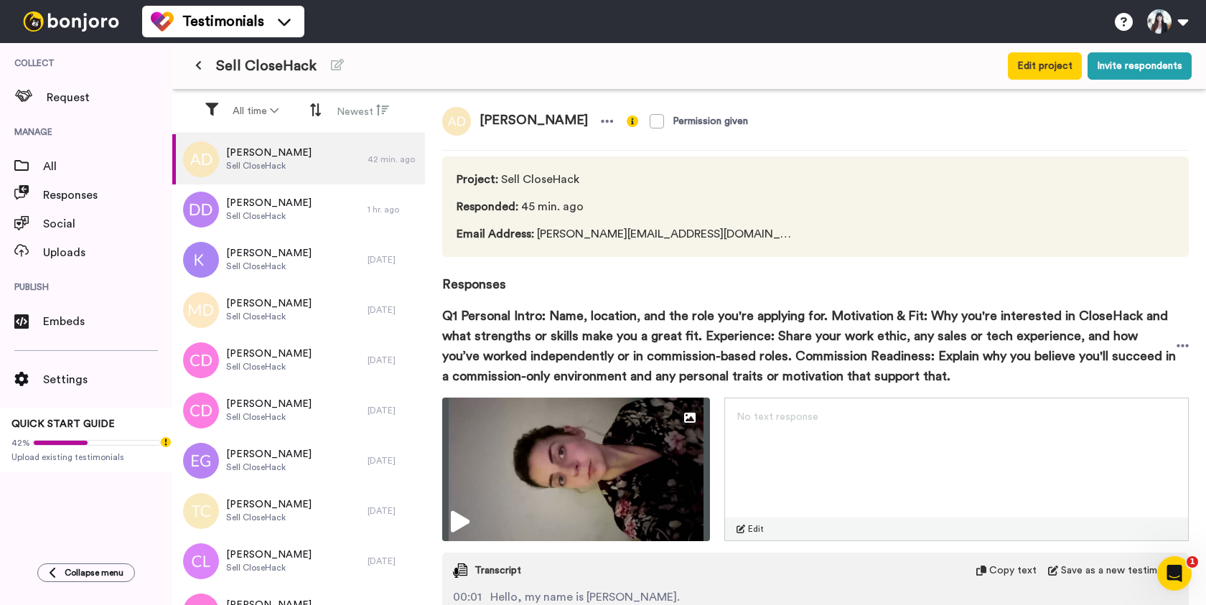
click at [520, 116] on span "[PERSON_NAME]" at bounding box center [534, 121] width 126 height 29
copy div "[PERSON_NAME]"
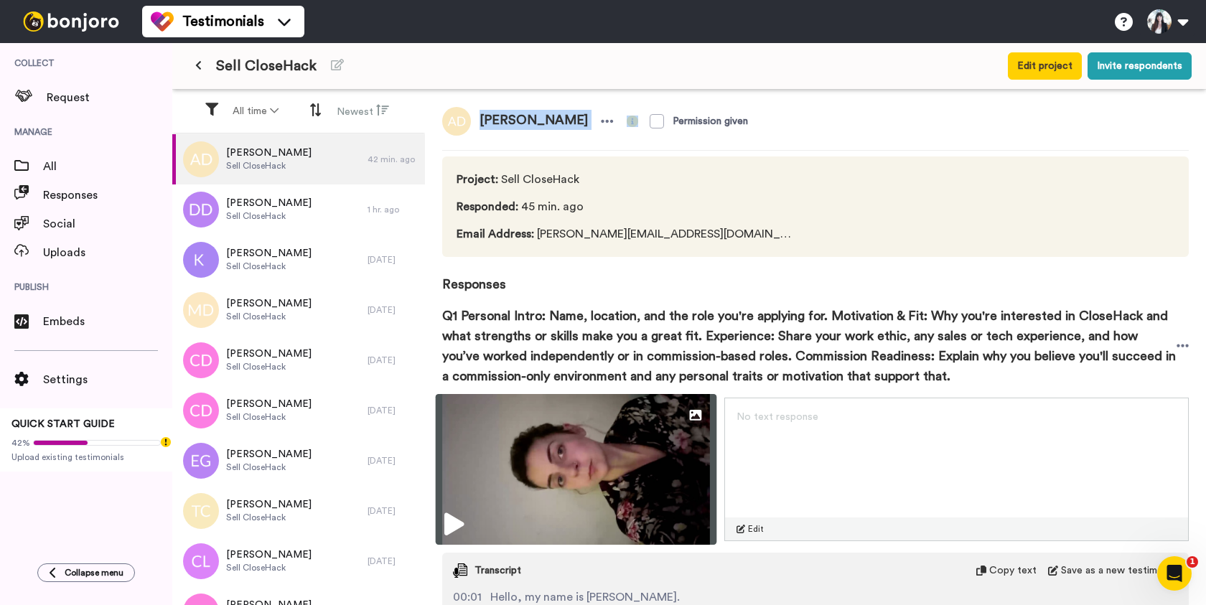
click at [600, 458] on img at bounding box center [576, 469] width 281 height 151
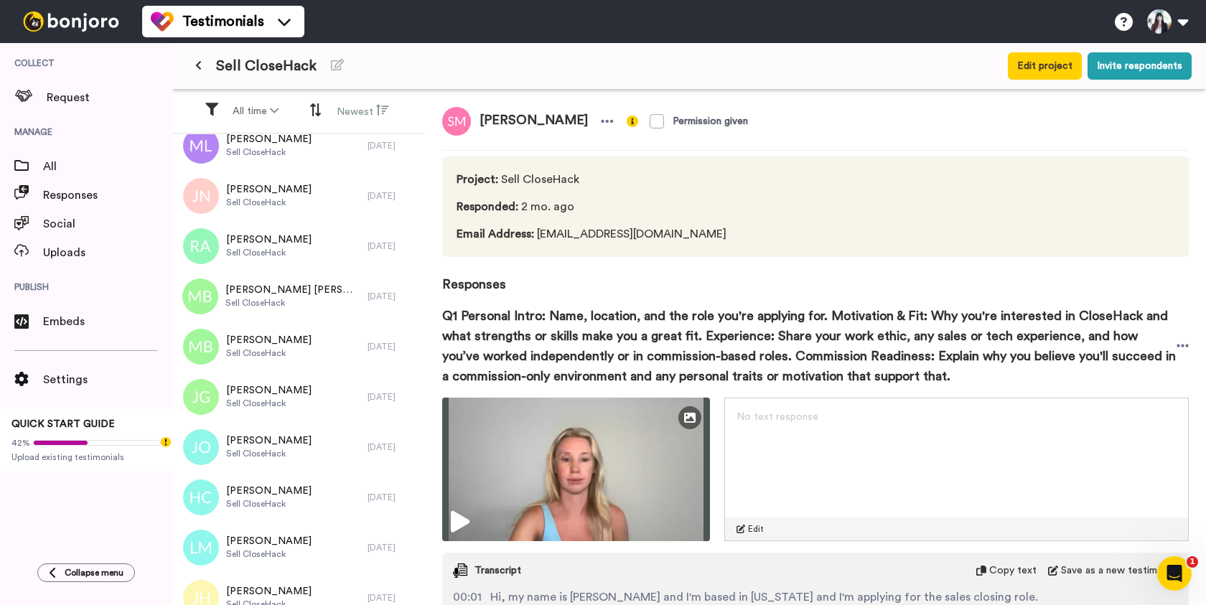
scroll to position [630, 0]
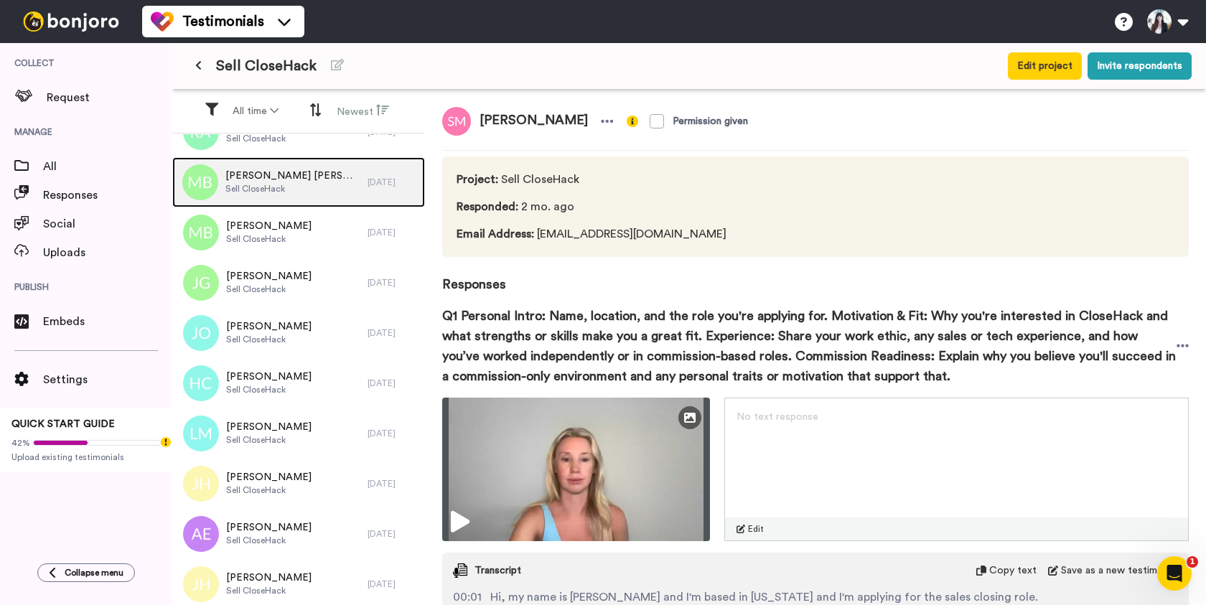
click at [299, 169] on span "[PERSON_NAME] [PERSON_NAME]" at bounding box center [292, 176] width 135 height 14
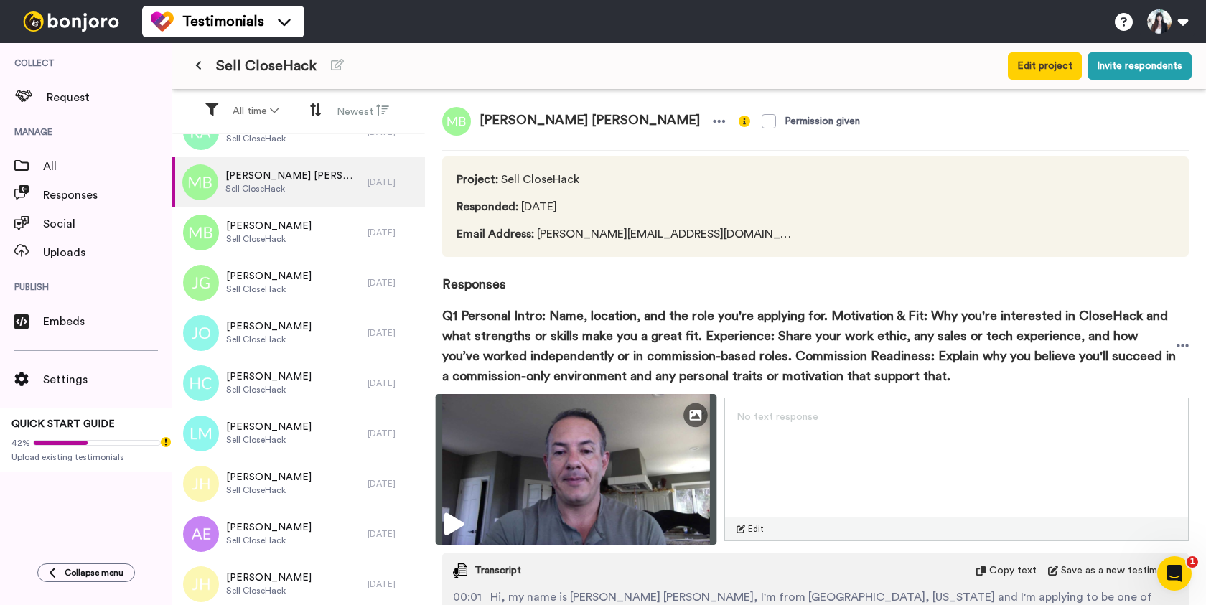
click at [596, 509] on img at bounding box center [576, 469] width 281 height 151
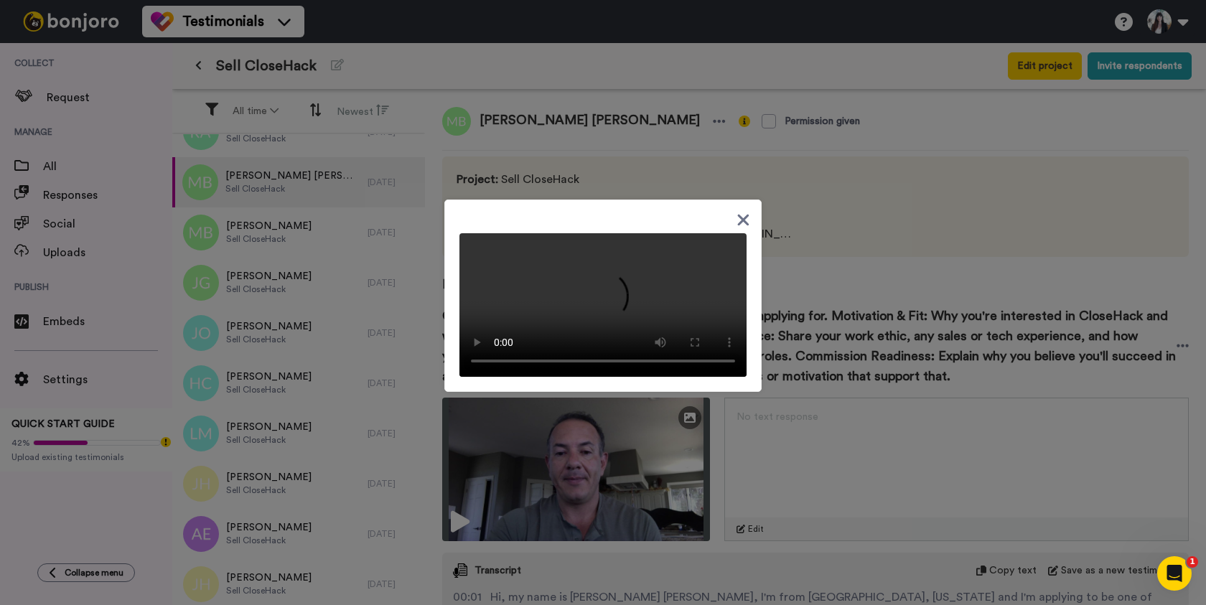
click at [744, 214] on icon at bounding box center [743, 219] width 11 height 11
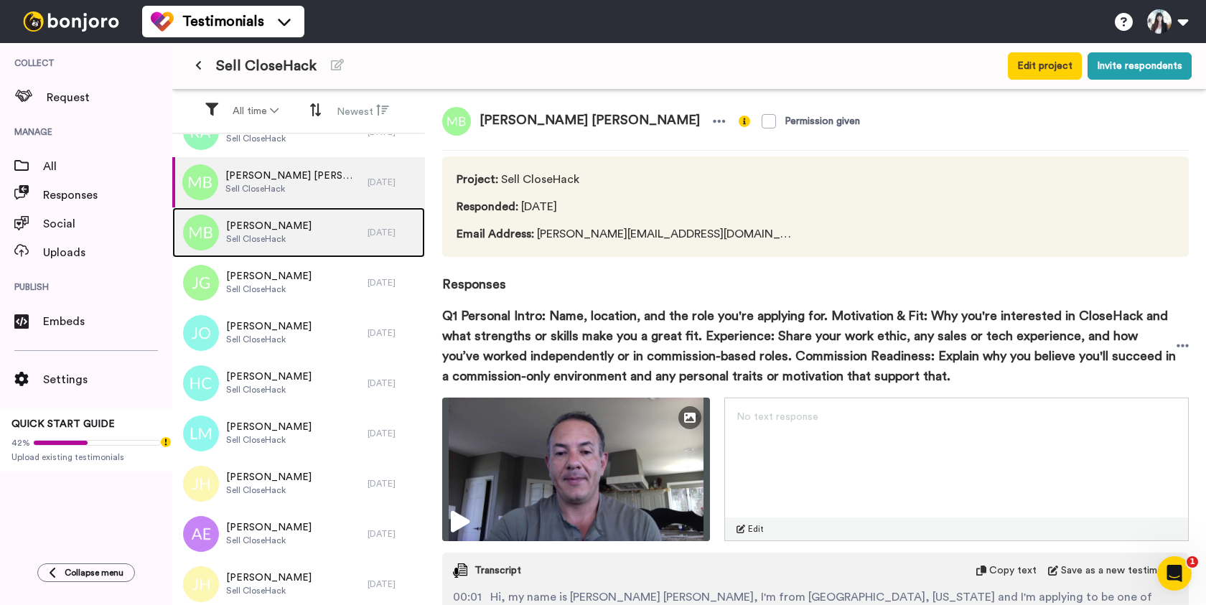
click at [286, 230] on div "Mark Bunnell Sell CloseHack" at bounding box center [269, 232] width 195 height 50
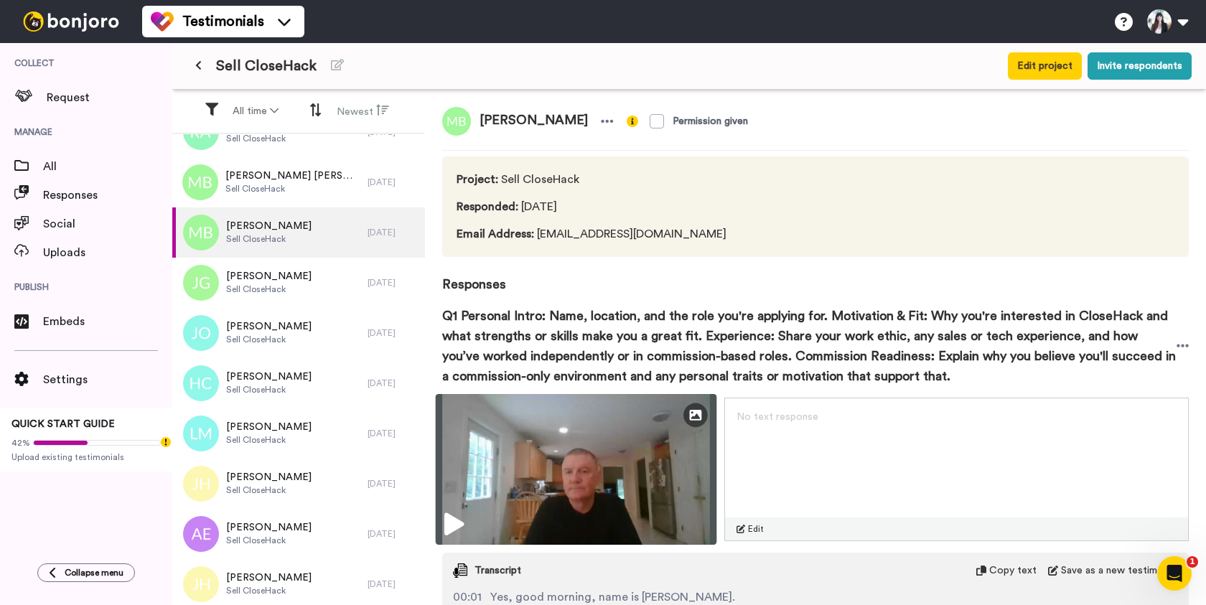
click at [582, 492] on img at bounding box center [576, 469] width 281 height 151
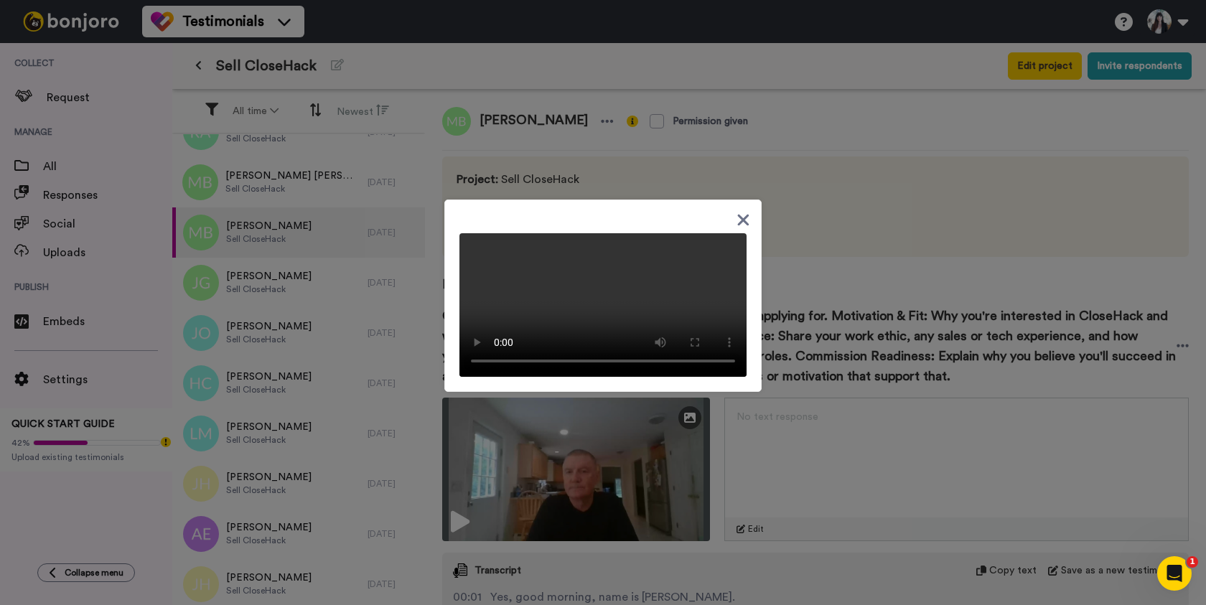
click at [744, 214] on icon at bounding box center [743, 219] width 11 height 11
